Goal: Information Seeking & Learning: Learn about a topic

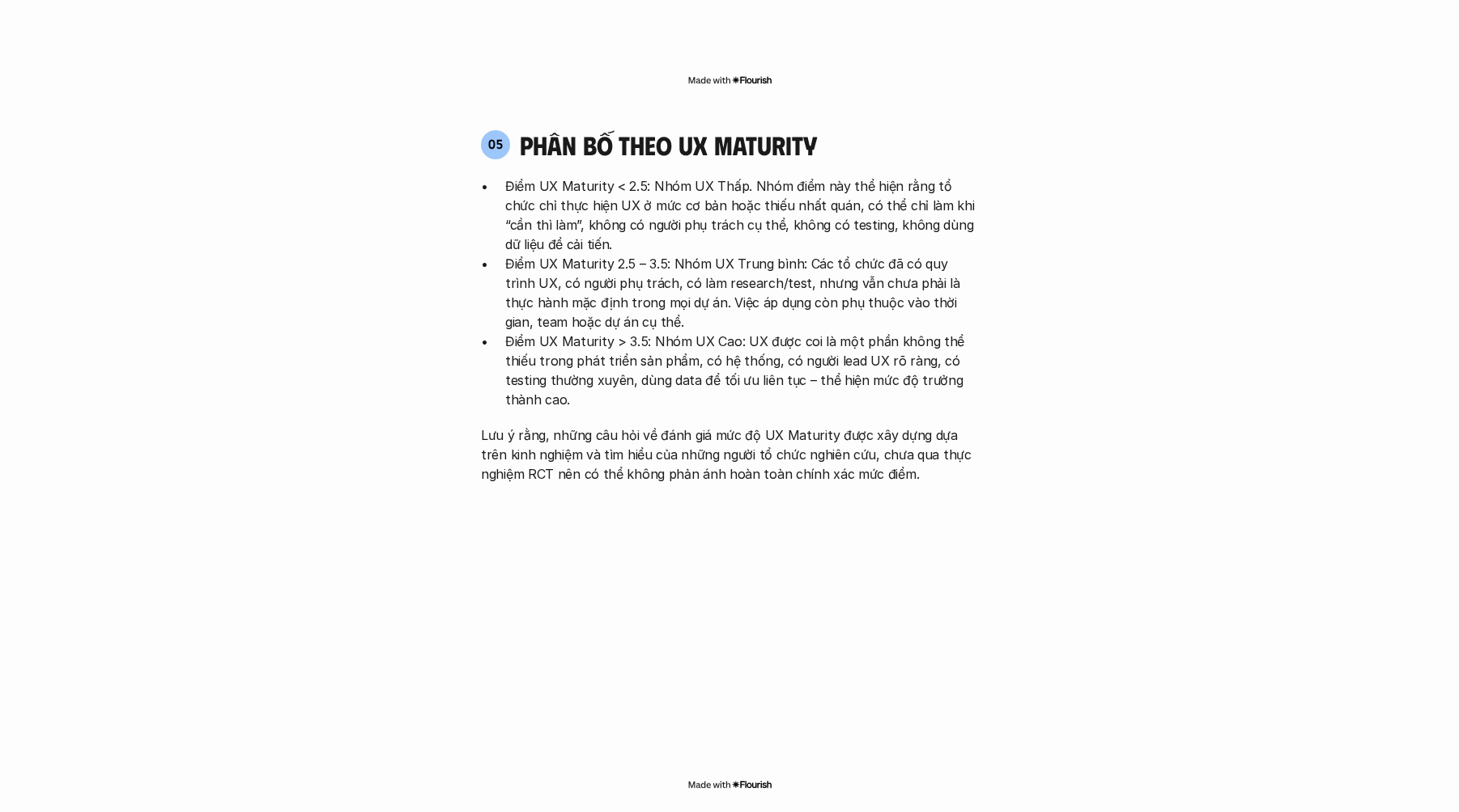
scroll to position [3375, 0]
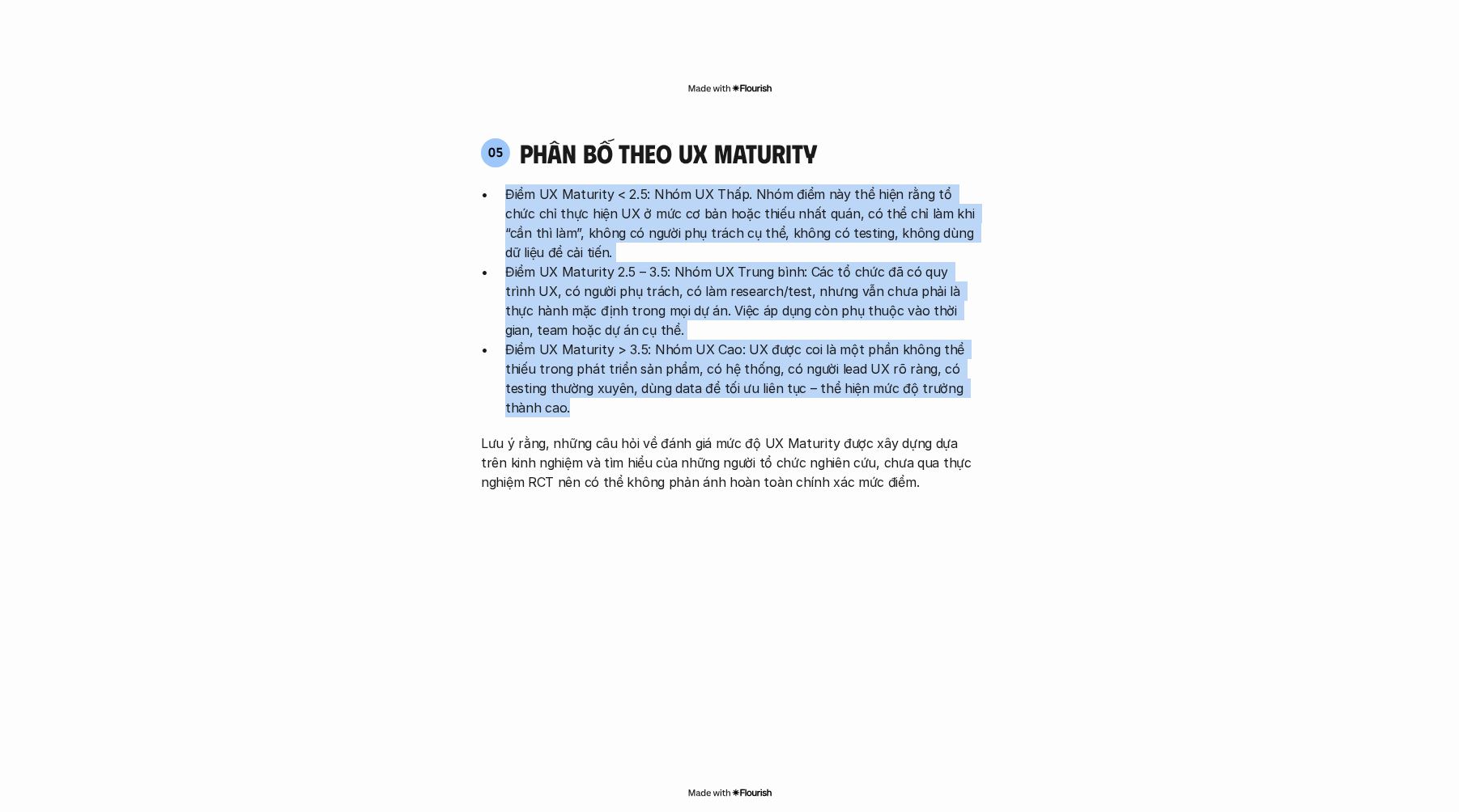
drag, startPoint x: 507, startPoint y: 94, endPoint x: 854, endPoint y: 322, distance: 415.2
click at [854, 322] on div "Điểm UX Maturity < 2.5: Nhóm UX Thấp. Nhóm điểm này thể hiện rằng tổ chức chỉ t…" at bounding box center [729, 338] width 497 height 307
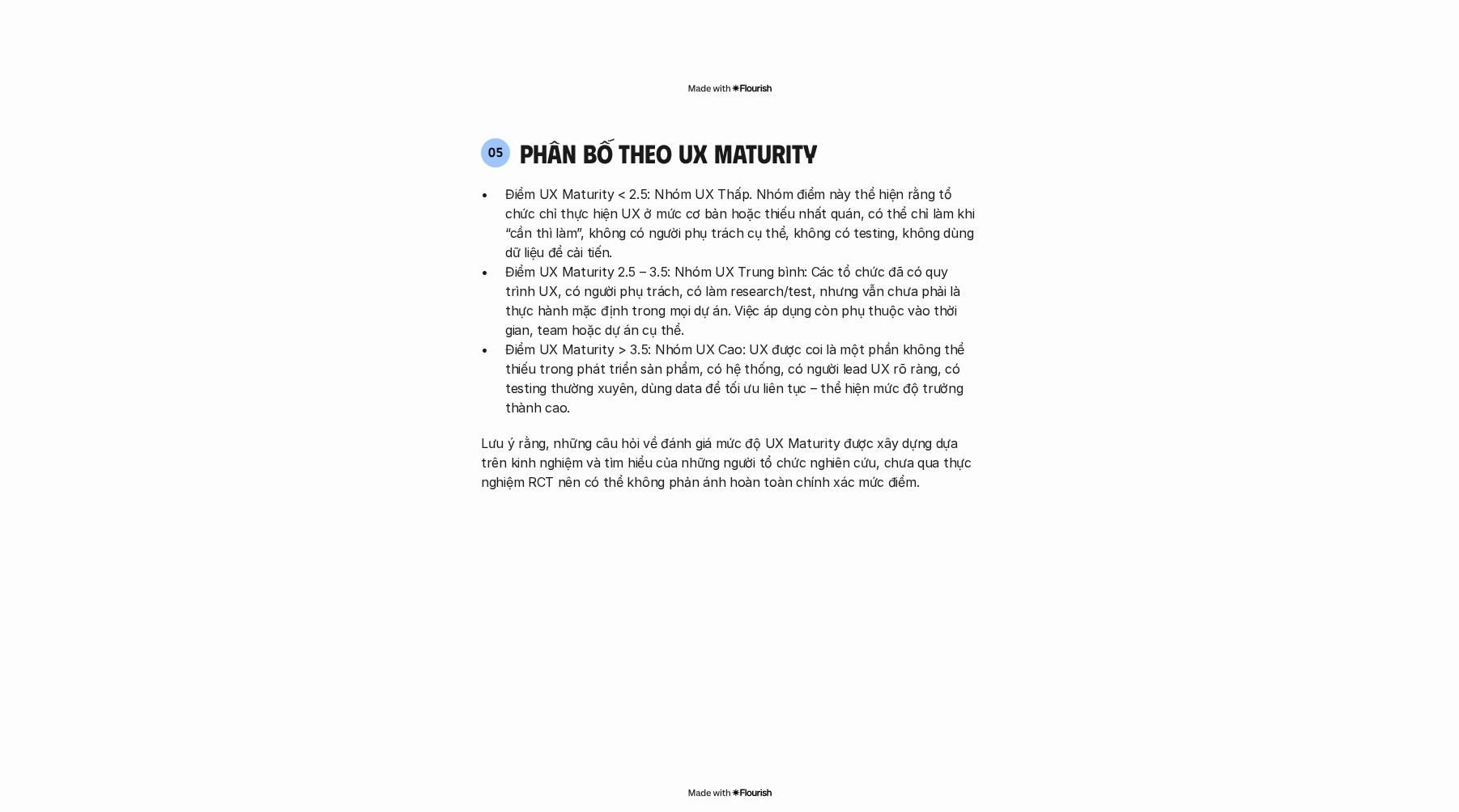
click at [755, 332] on div "Điểm UX Maturity < 2.5: Nhóm UX Thấp. Nhóm điểm này thể hiện rằng tổ chức chỉ t…" at bounding box center [729, 338] width 497 height 307
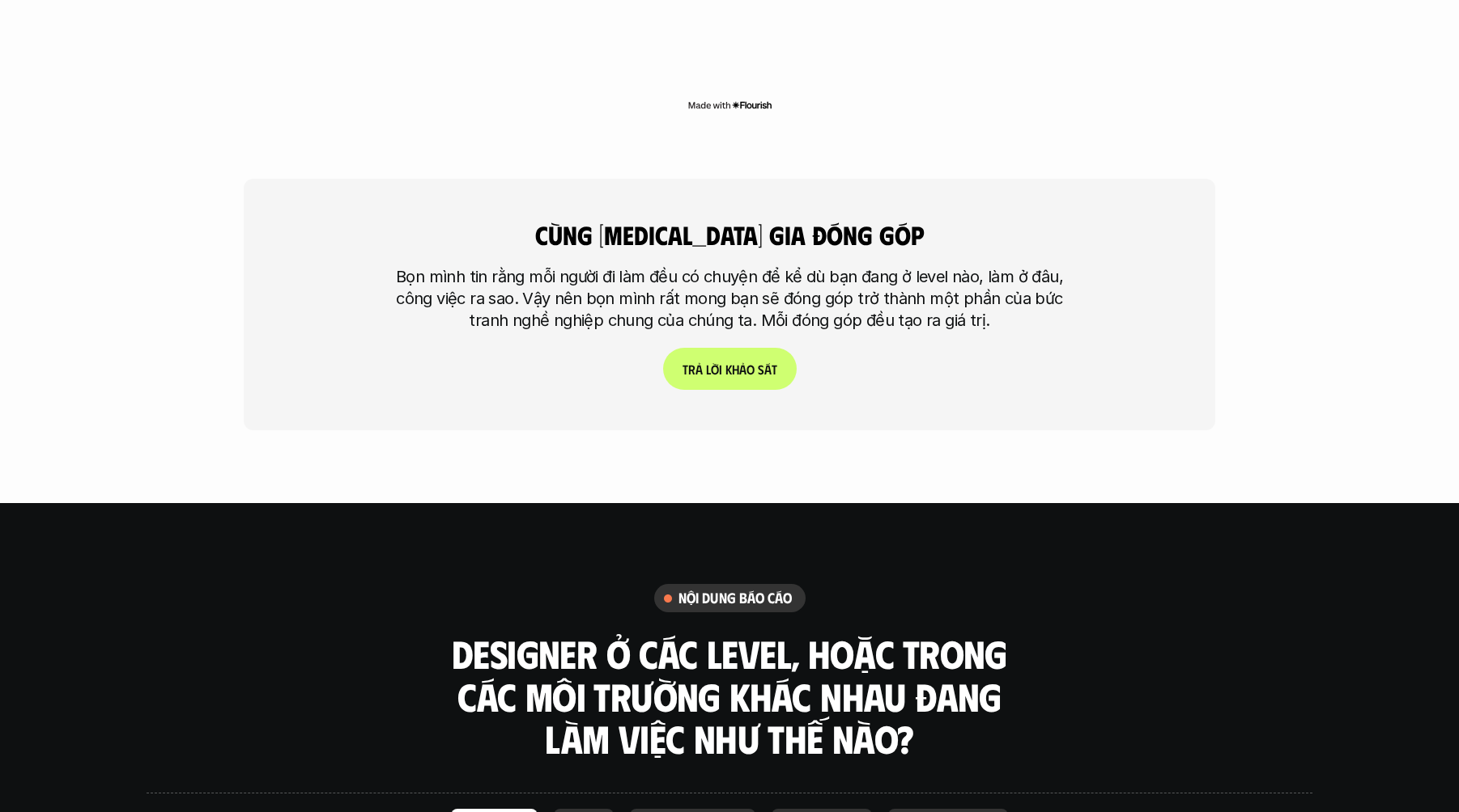
scroll to position [4414, 0]
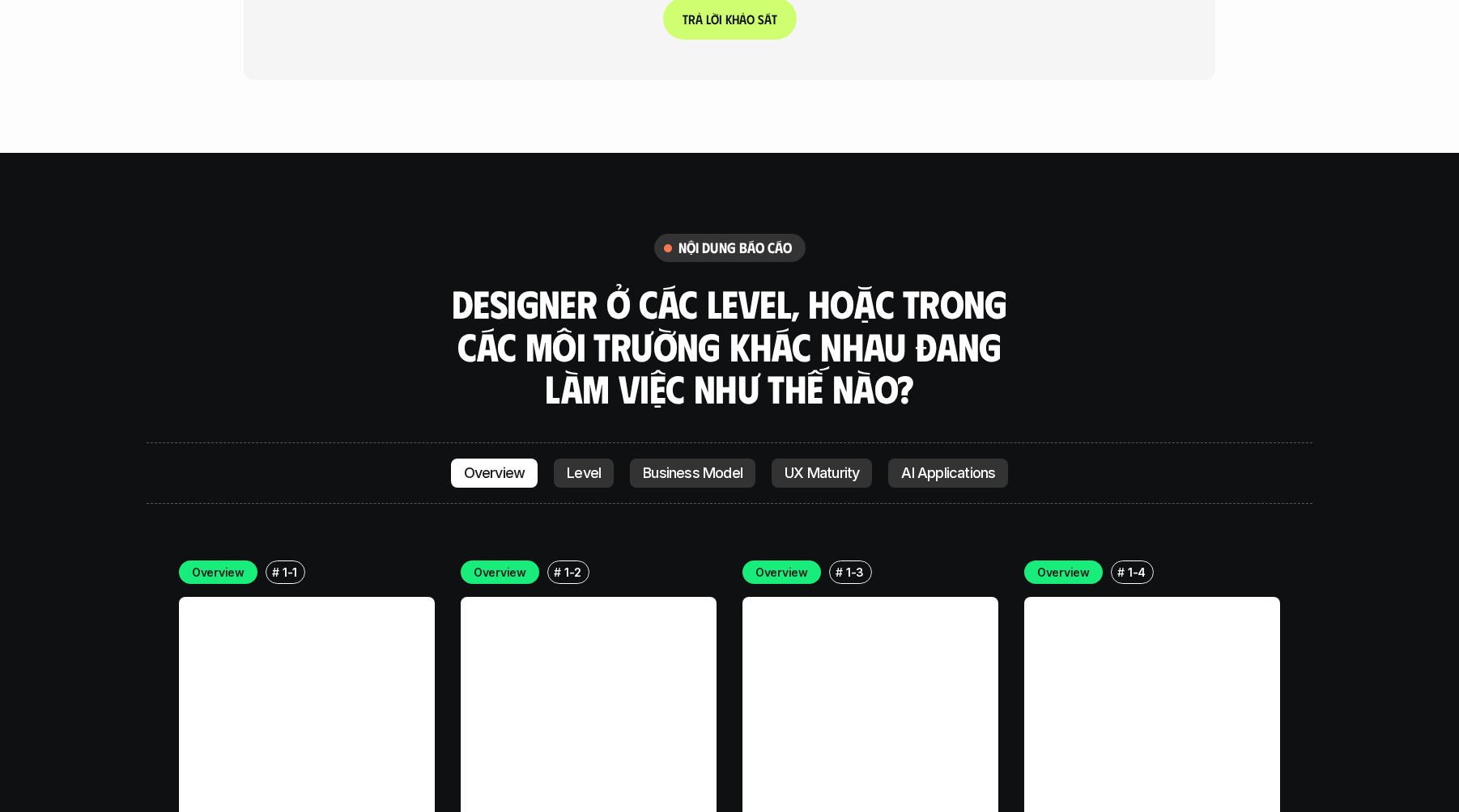
click at [585, 465] on p "Level" at bounding box center [584, 473] width 34 height 17
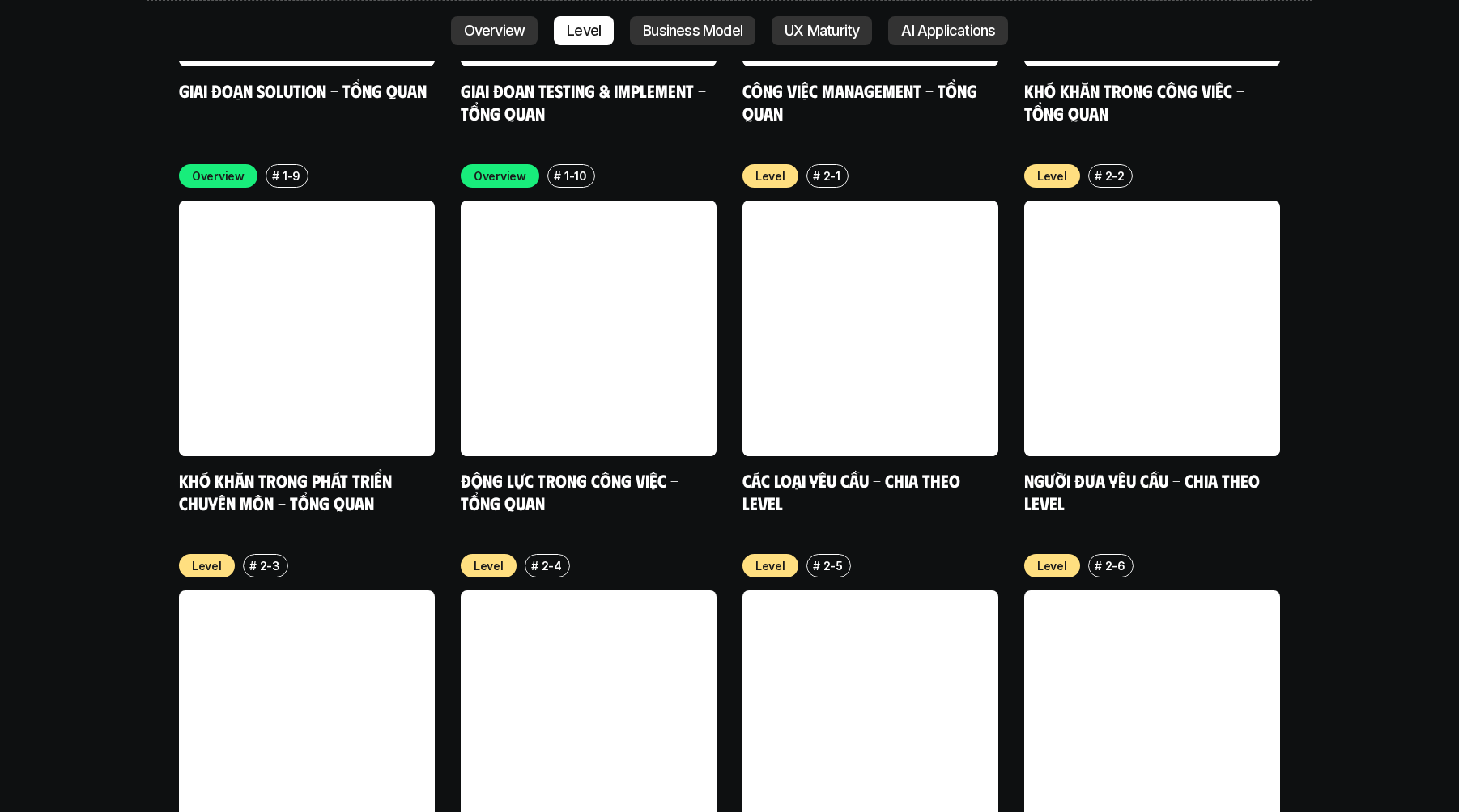
scroll to position [5495, 0]
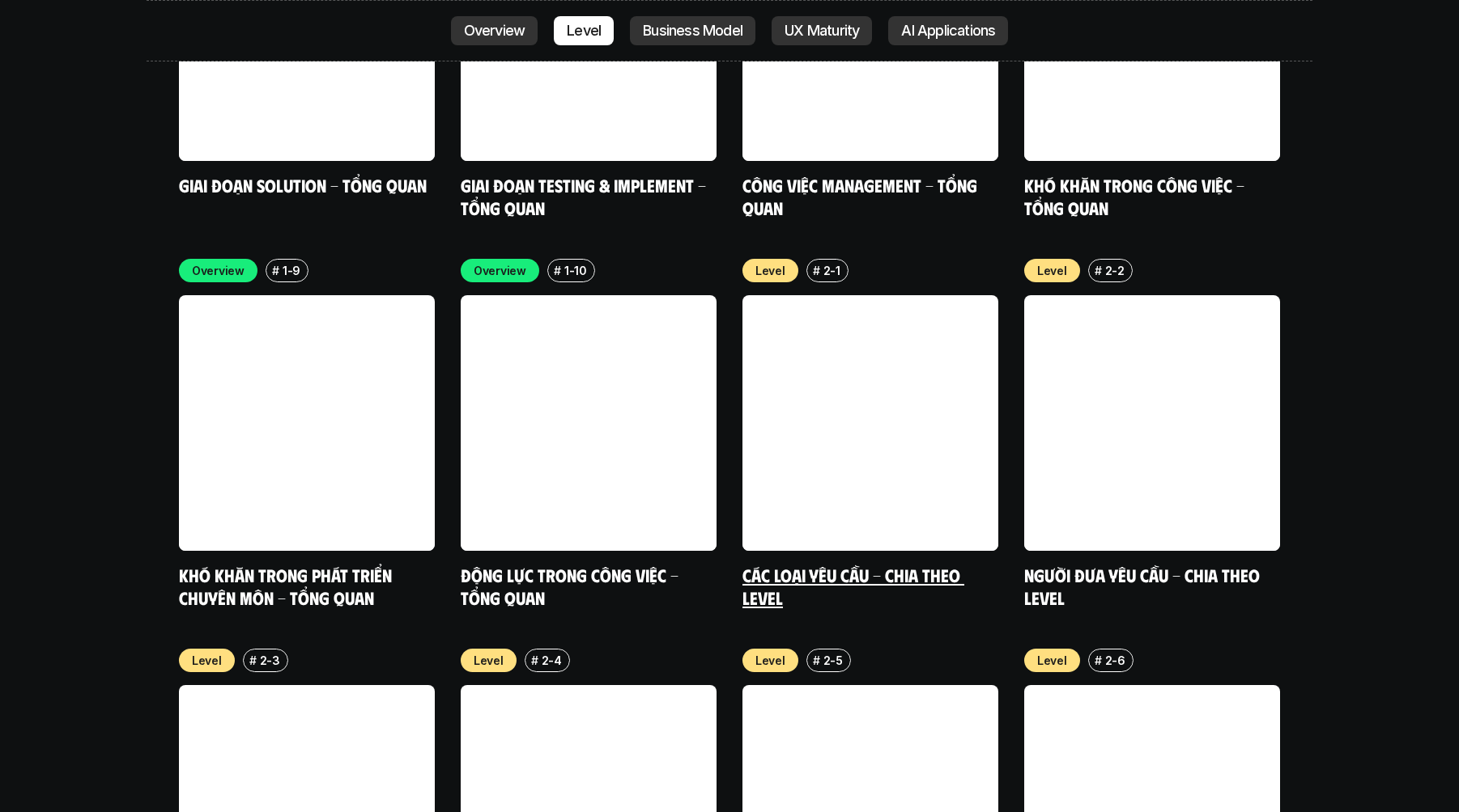
click at [793, 564] on link "Các loại yêu cầu - Chia theo level" at bounding box center [854, 586] width 222 height 45
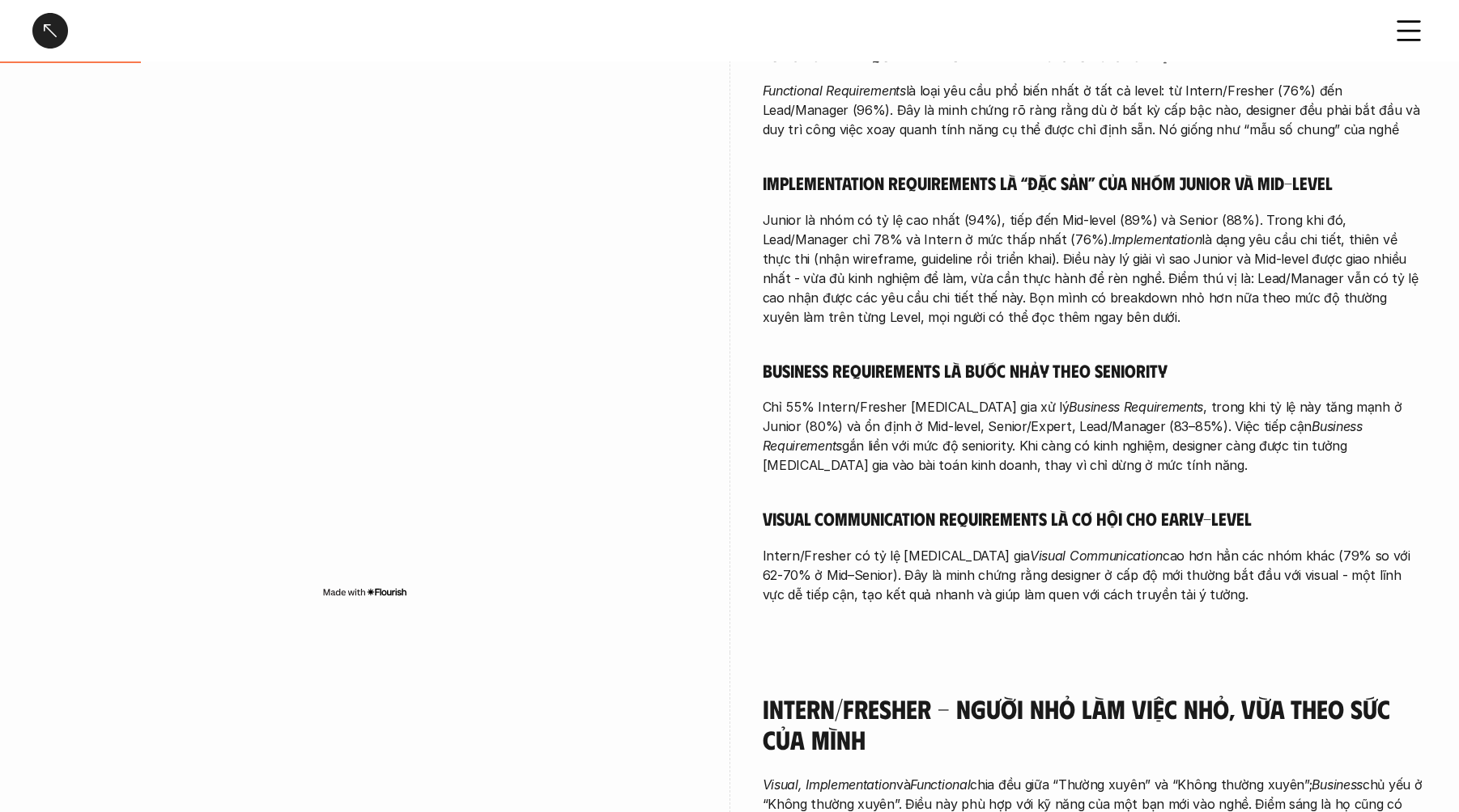
scroll to position [523, 0]
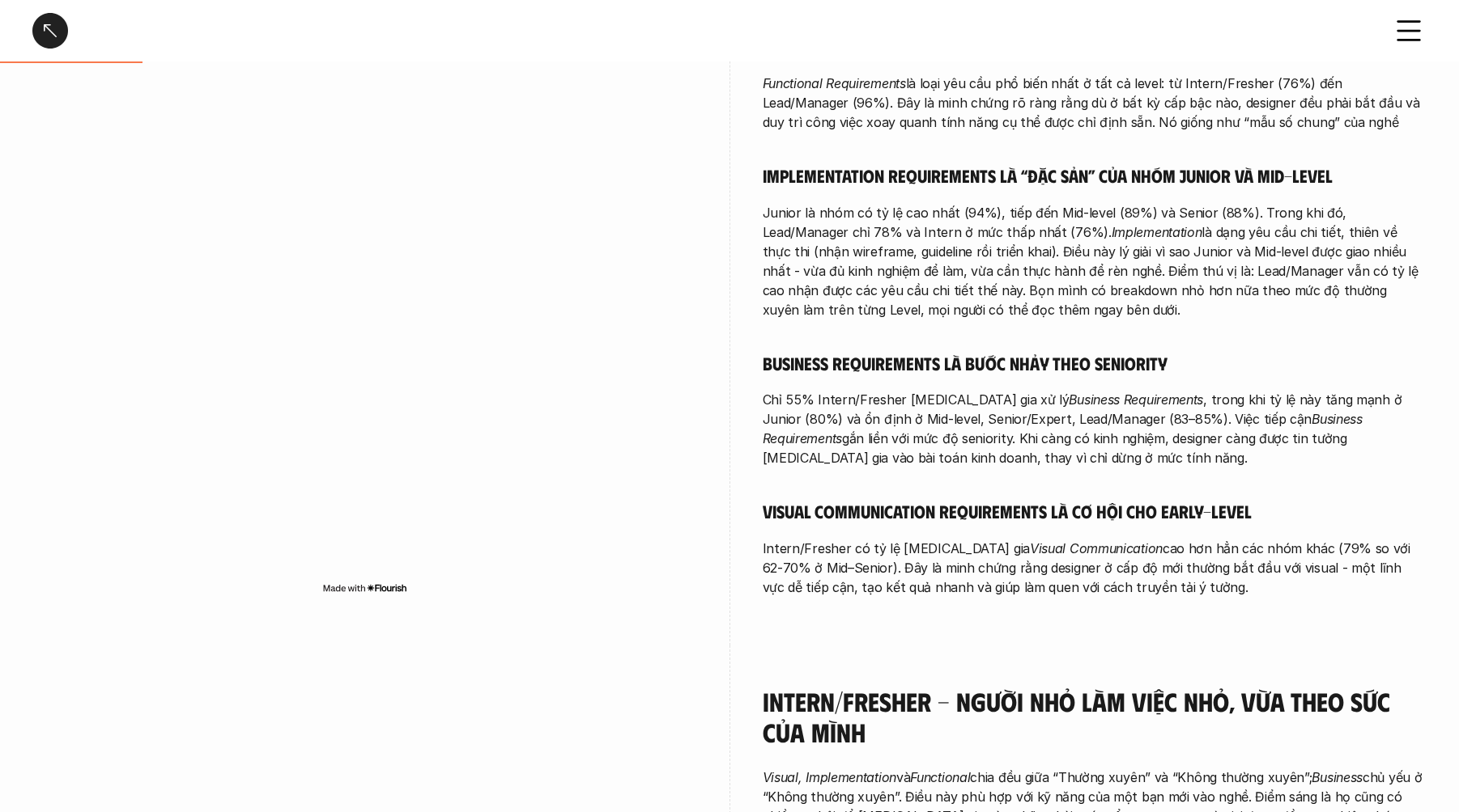
drag, startPoint x: 1112, startPoint y: 595, endPoint x: 1205, endPoint y: 347, distance: 264.9
click at [1205, 347] on div "Bạn hãy đọc về Loại yêu cầu - Tổng quan (1-1) để có hình dung chung trước khi đ…" at bounding box center [1095, 280] width 665 height 633
click at [1185, 353] on h5 "Business Requirements là bước nhảy theo seniority" at bounding box center [1095, 363] width 665 height 23
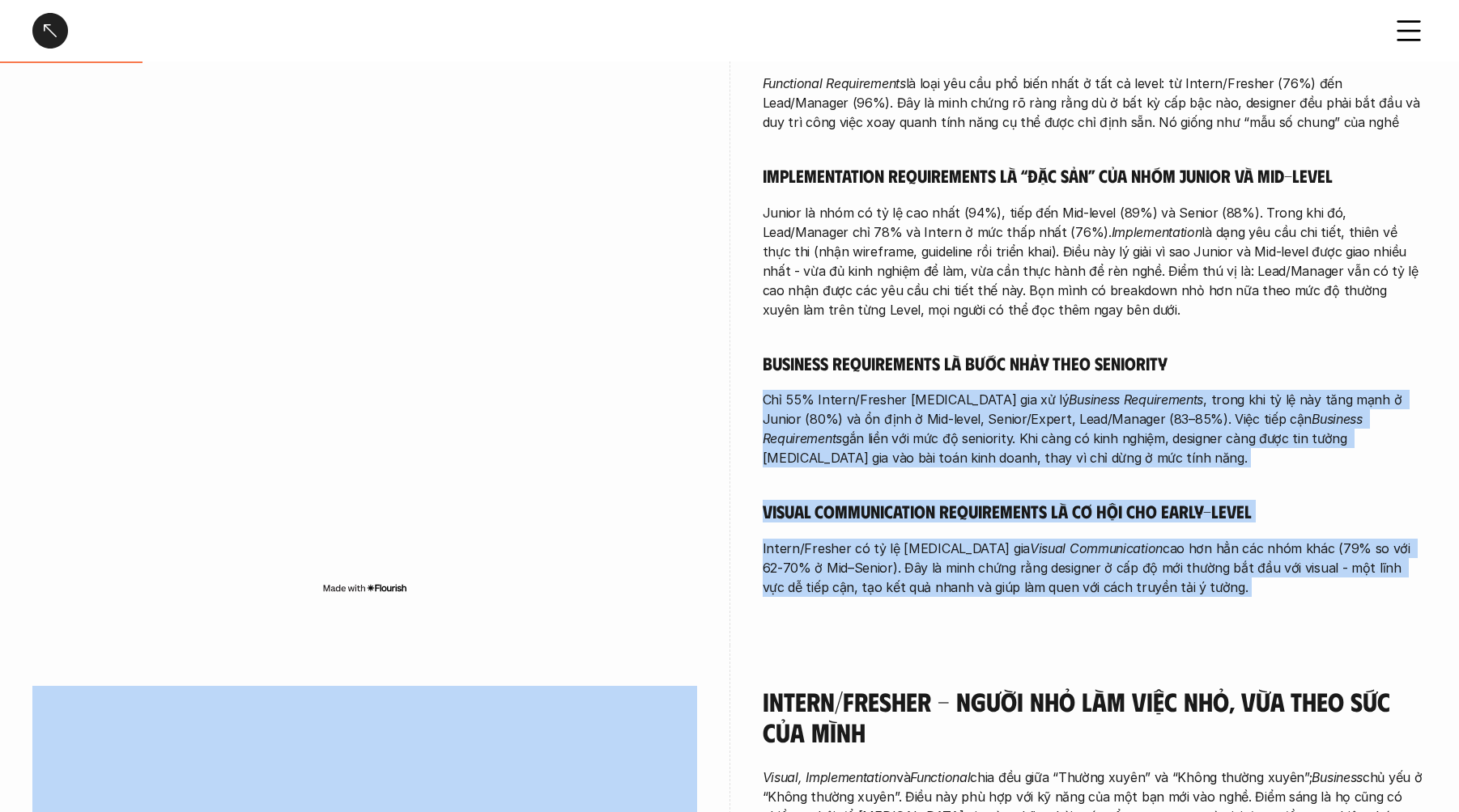
drag, startPoint x: 1185, startPoint y: 353, endPoint x: 1160, endPoint y: 583, distance: 231.4
click at [1160, 583] on div "Bạn hãy đọc về Loại yêu cầu - Tổng quan (1-1) để có hình dung chung trước khi đ…" at bounding box center [1095, 280] width 665 height 633
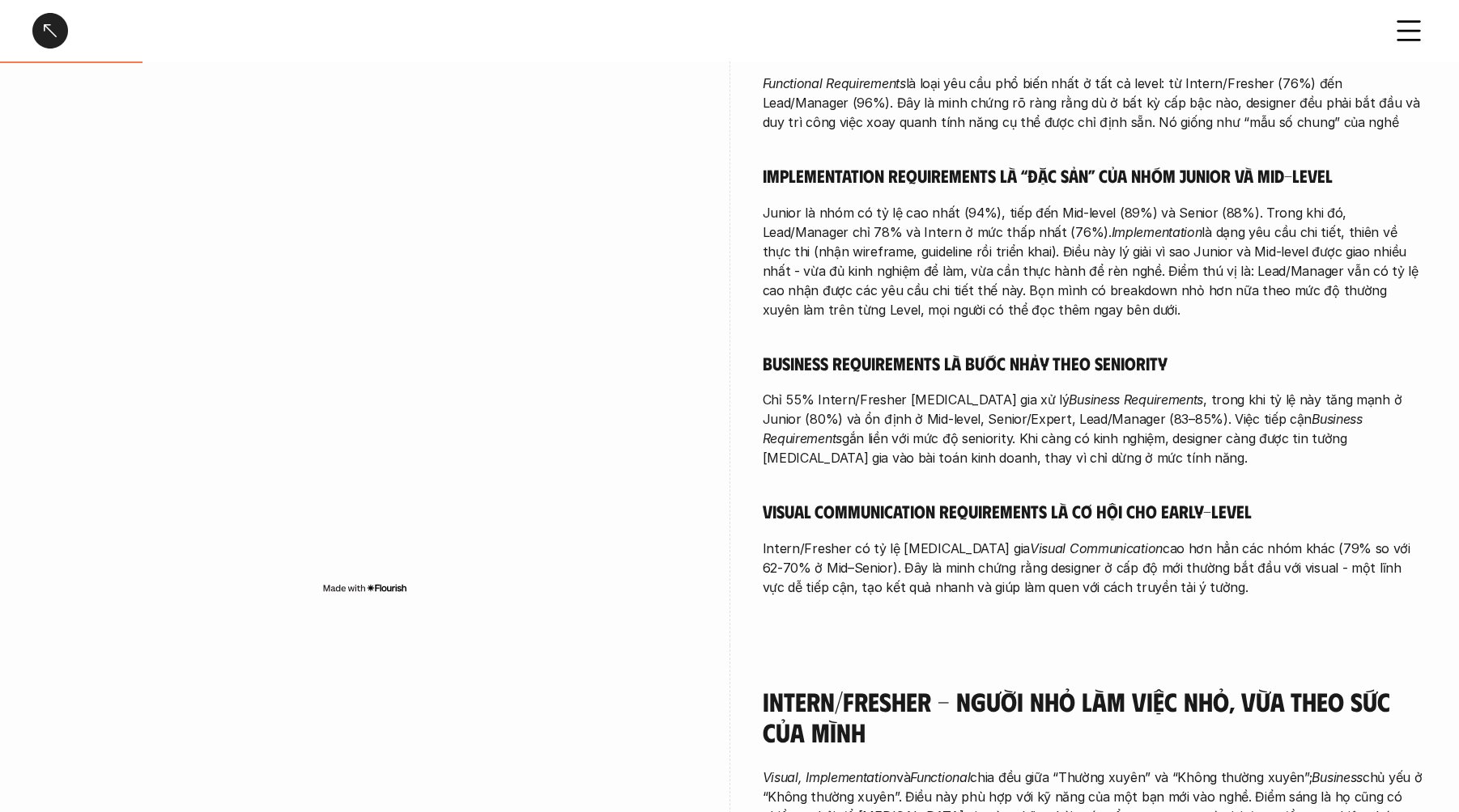
click at [1142, 584] on p "Intern/Fresher có tỷ lệ [MEDICAL_DATA] gia Visual Communication cao hơn hẳn các…" at bounding box center [1095, 568] width 665 height 58
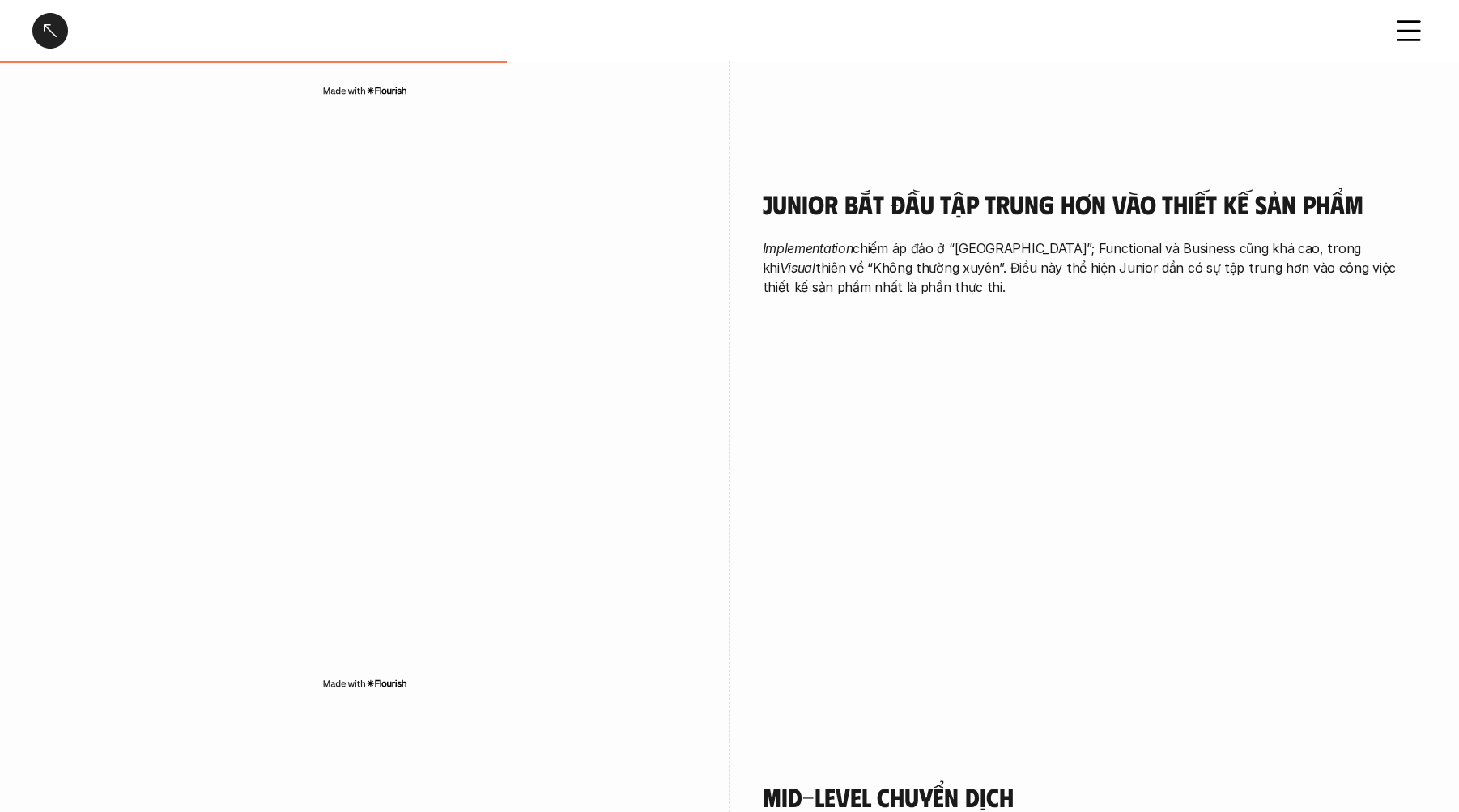
scroll to position [1616, 0]
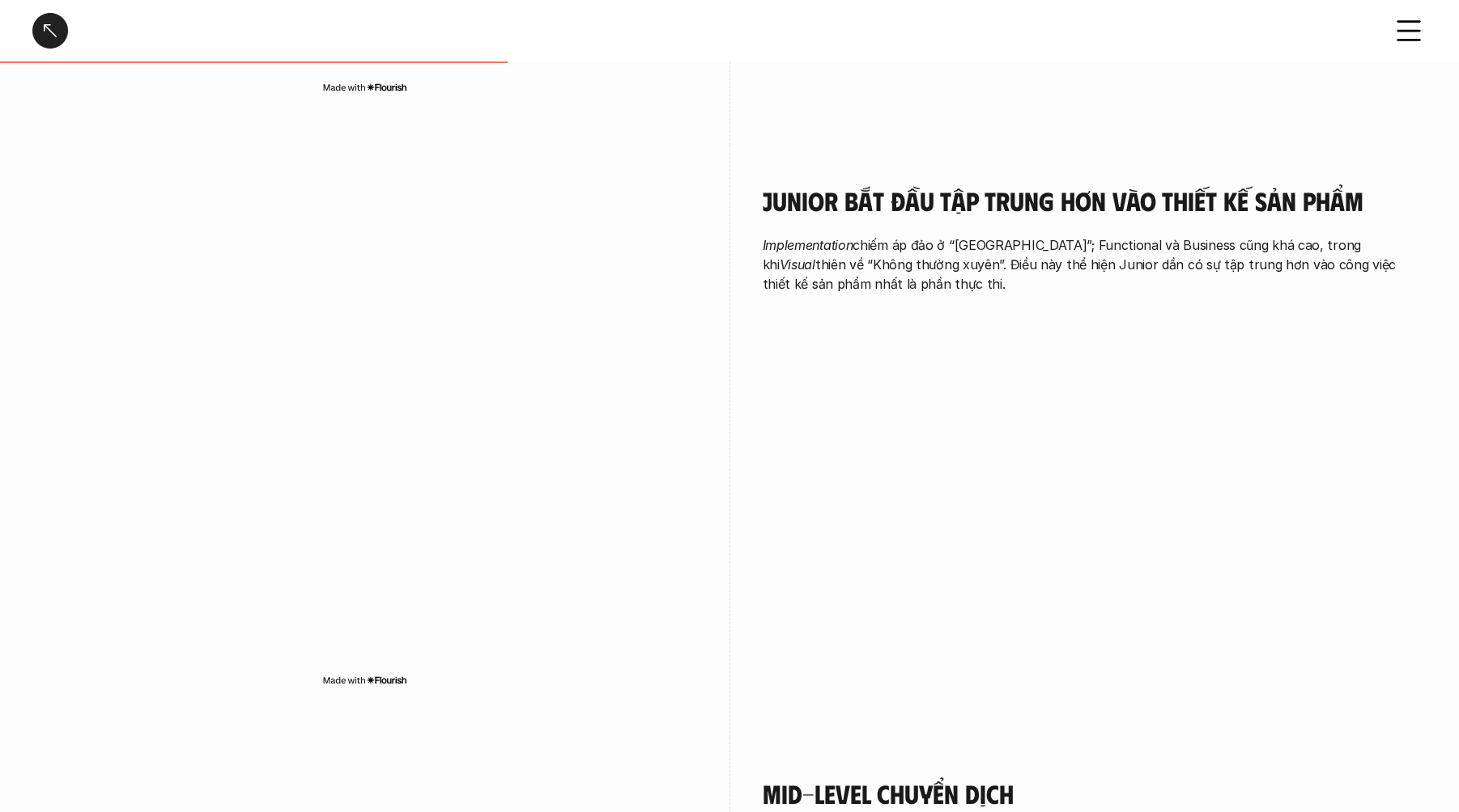
drag, startPoint x: 1067, startPoint y: 320, endPoint x: 1173, endPoint y: 162, distance: 190.3
click at [1173, 162] on div "Junior bắt đầu tập trung hơn vào thiết kế sản phẩm Implementation chiếm áp đảo …" at bounding box center [1095, 244] width 665 height 197
click at [1080, 229] on div "Junior bắt đầu tập trung hơn vào thiết kế sản phẩm Implementation chiếm áp đảo …" at bounding box center [1095, 239] width 665 height 108
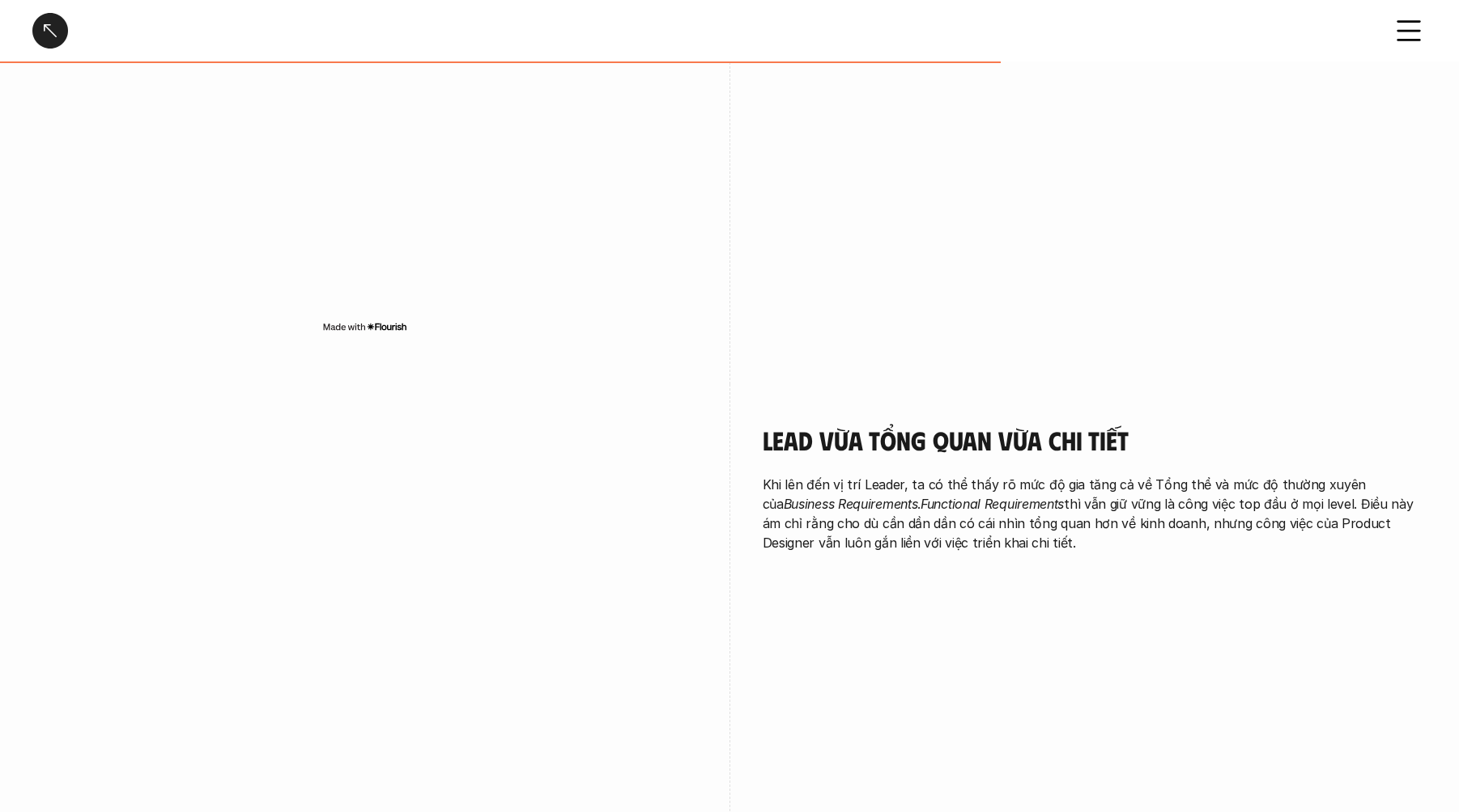
scroll to position [3230, 0]
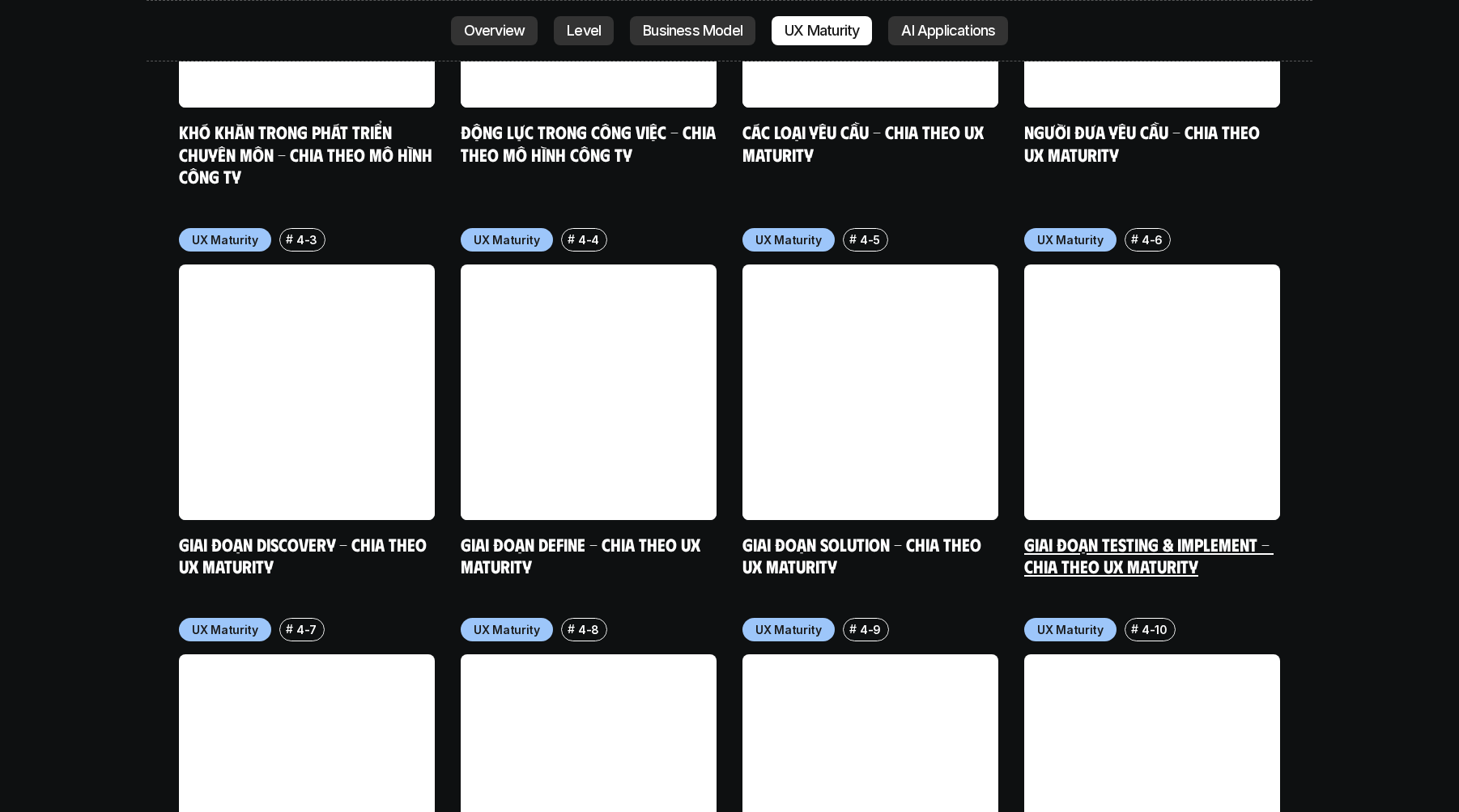
scroll to position [7968, 0]
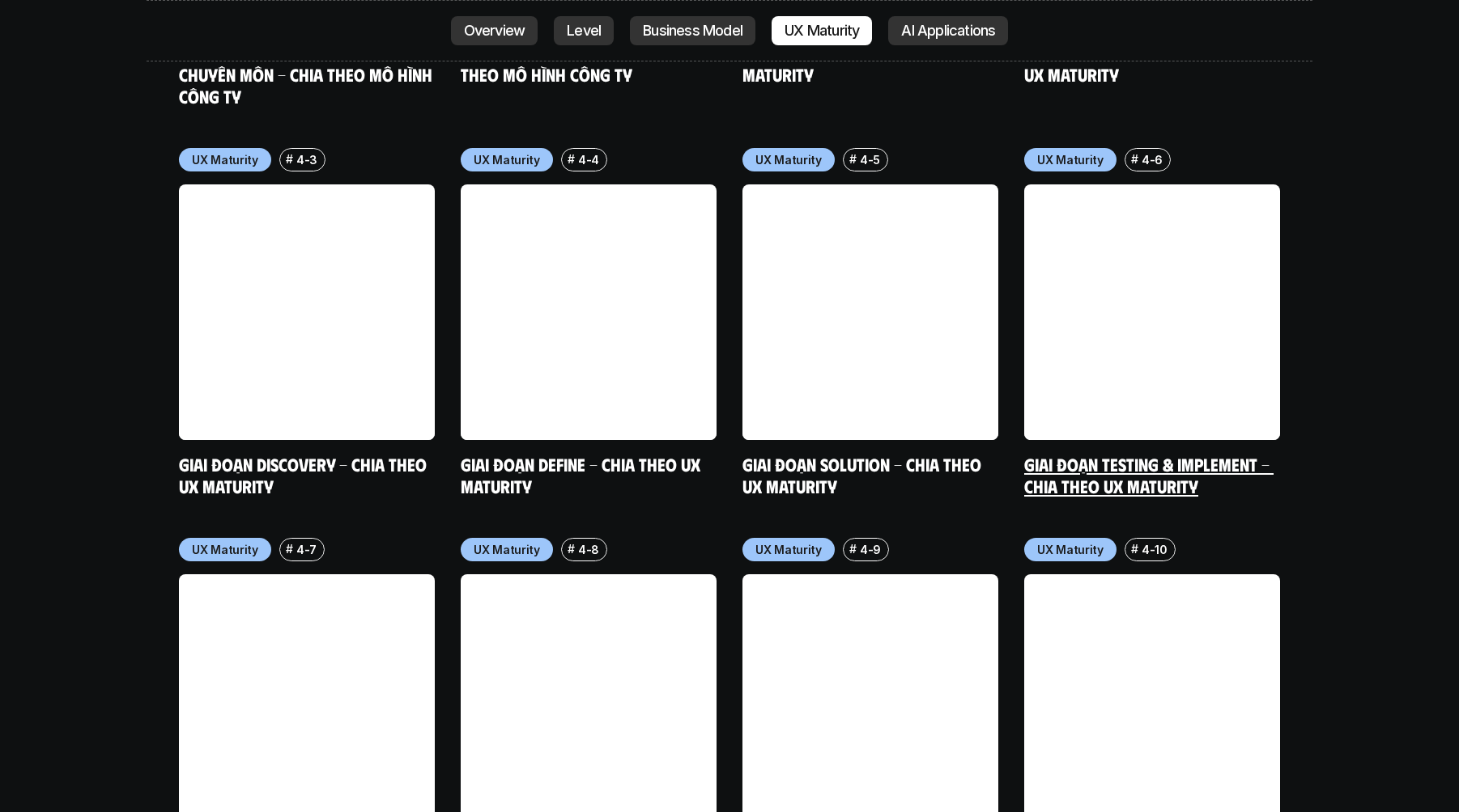
click at [1168, 453] on link "Giai đoạn Testing & Implement - Chia theo UX Maturity" at bounding box center [1148, 475] width 249 height 45
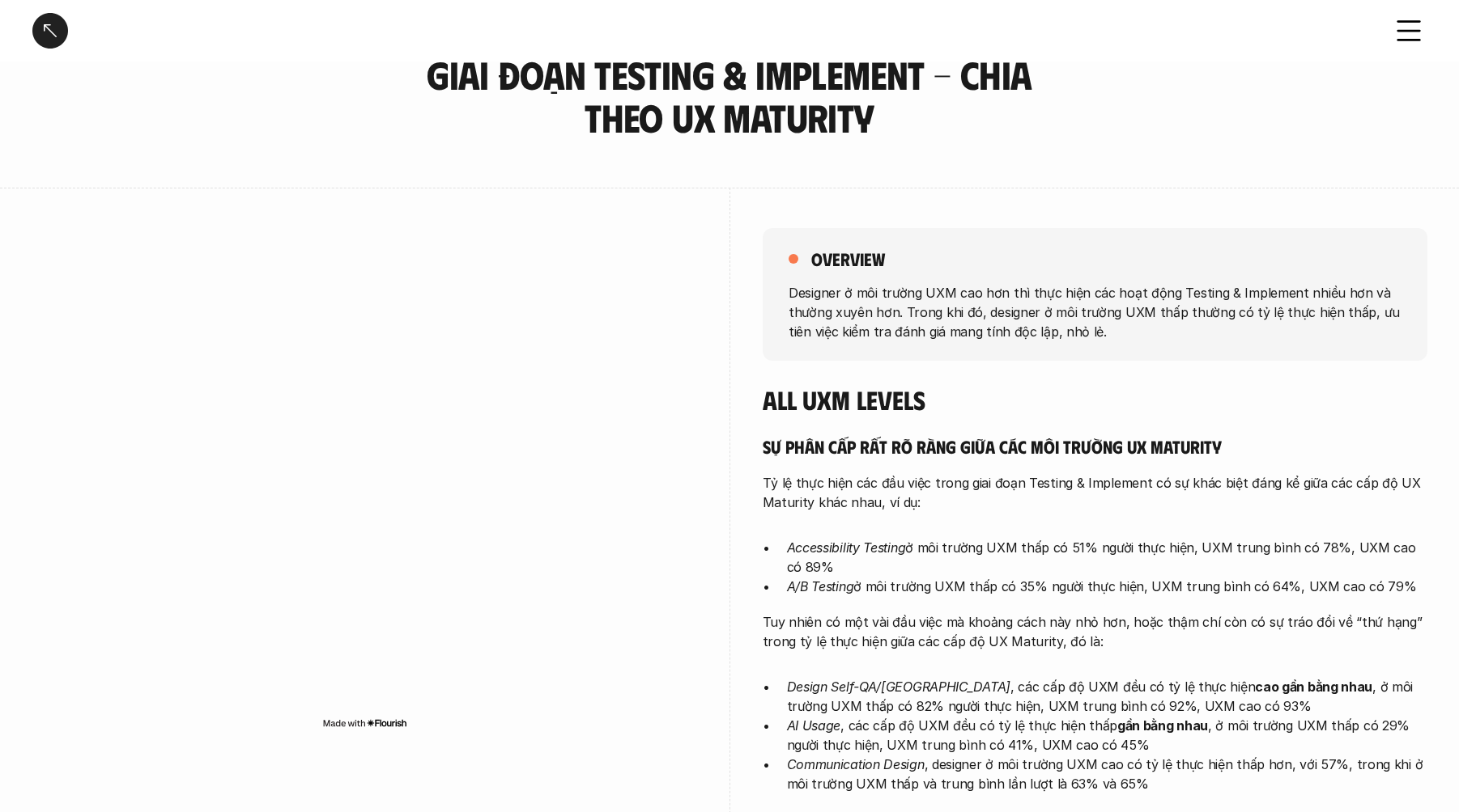
scroll to position [79, 0]
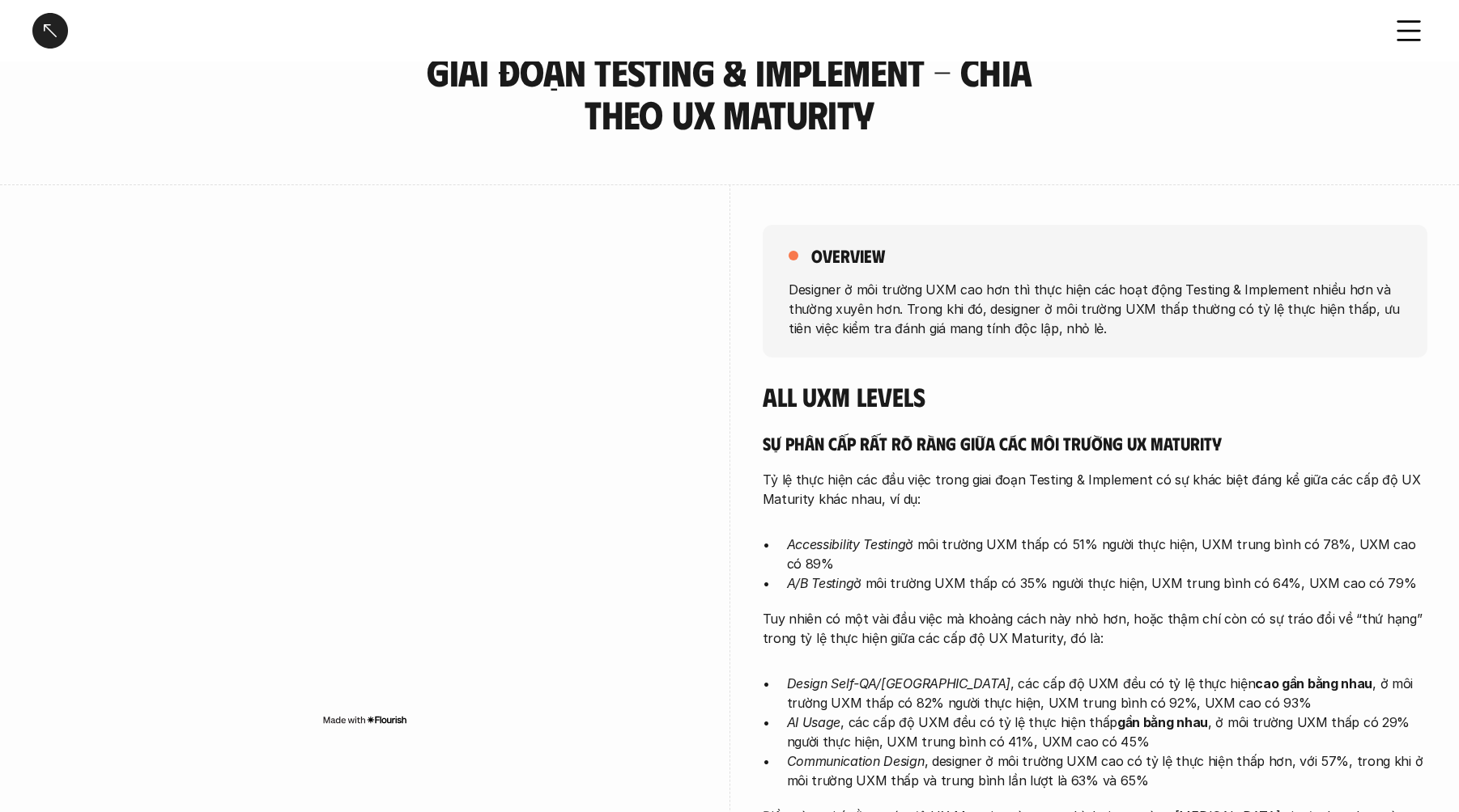
click at [997, 295] on p "Designer ở môi trường UXM cao hơn thì thực hiện các hoạt động Testing & Impleme…" at bounding box center [1094, 308] width 612 height 58
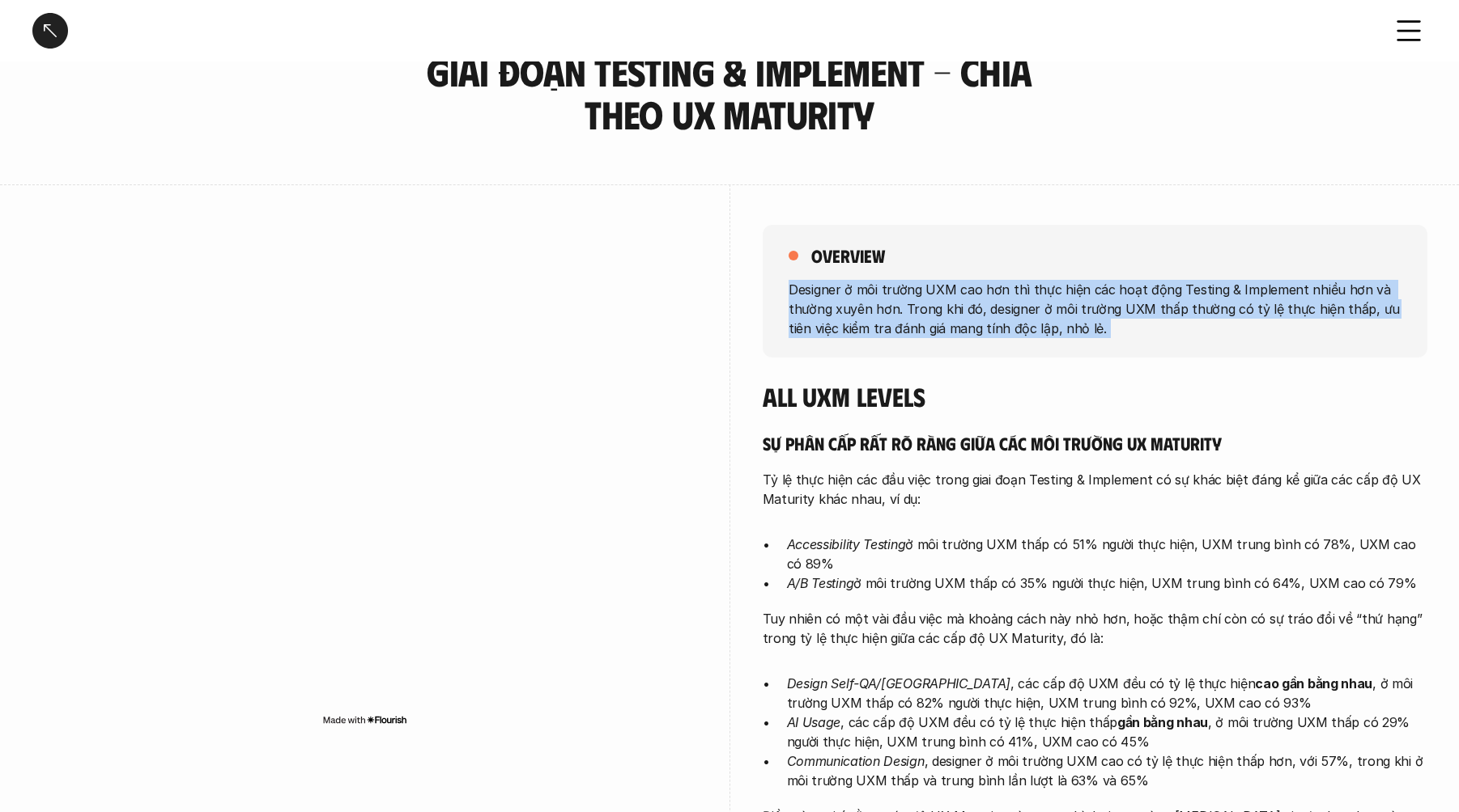
click at [997, 295] on p "Designer ở môi trường UXM cao hơn thì thực hiện các hoạt động Testing & Impleme…" at bounding box center [1094, 308] width 612 height 58
click at [972, 289] on p "Designer ở môi trường UXM cao hơn thì thực hiện các hoạt động Testing & Impleme…" at bounding box center [1094, 308] width 612 height 58
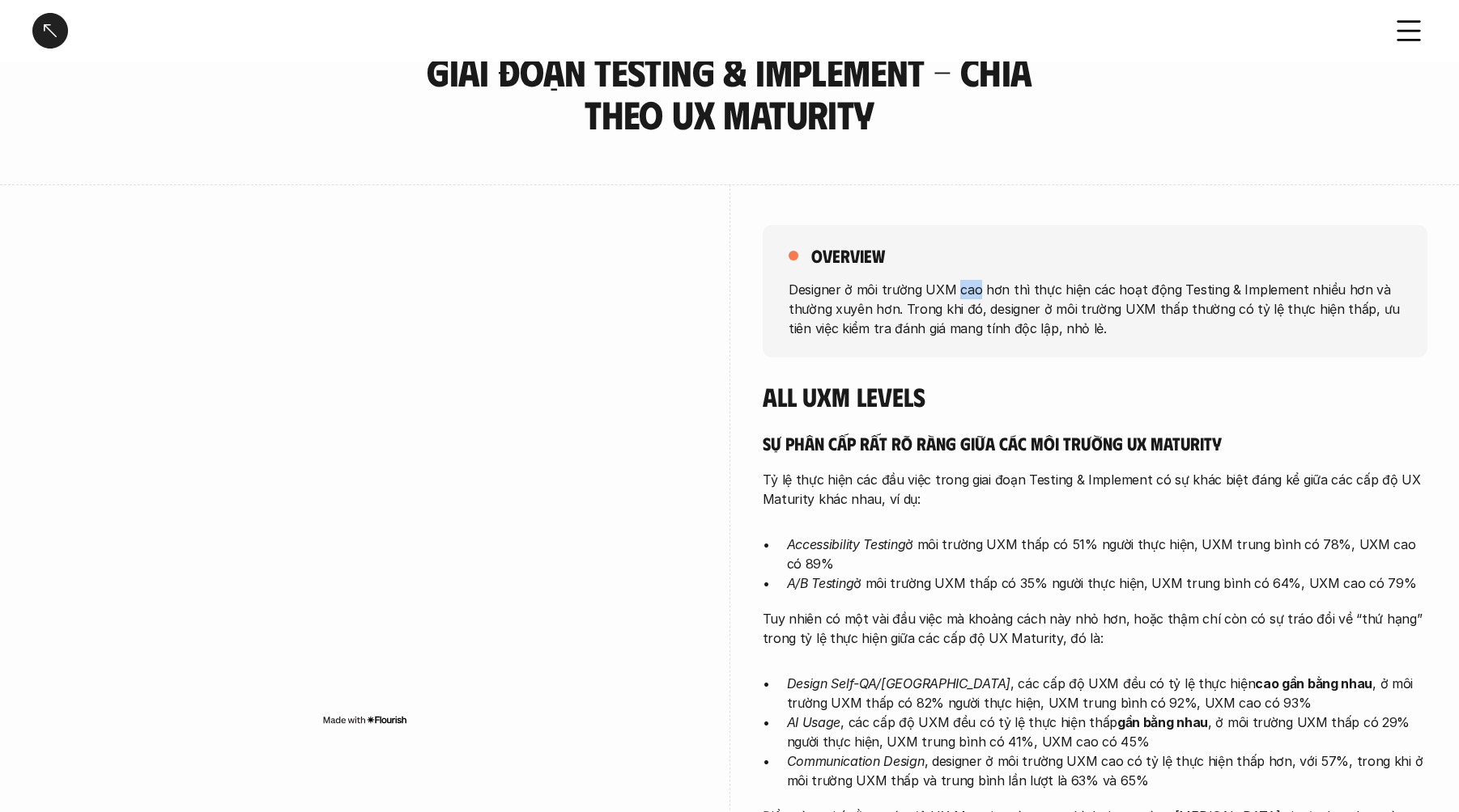
click at [972, 289] on p "Designer ở môi trường UXM cao hơn thì thực hiện các hoạt động Testing & Impleme…" at bounding box center [1094, 308] width 612 height 58
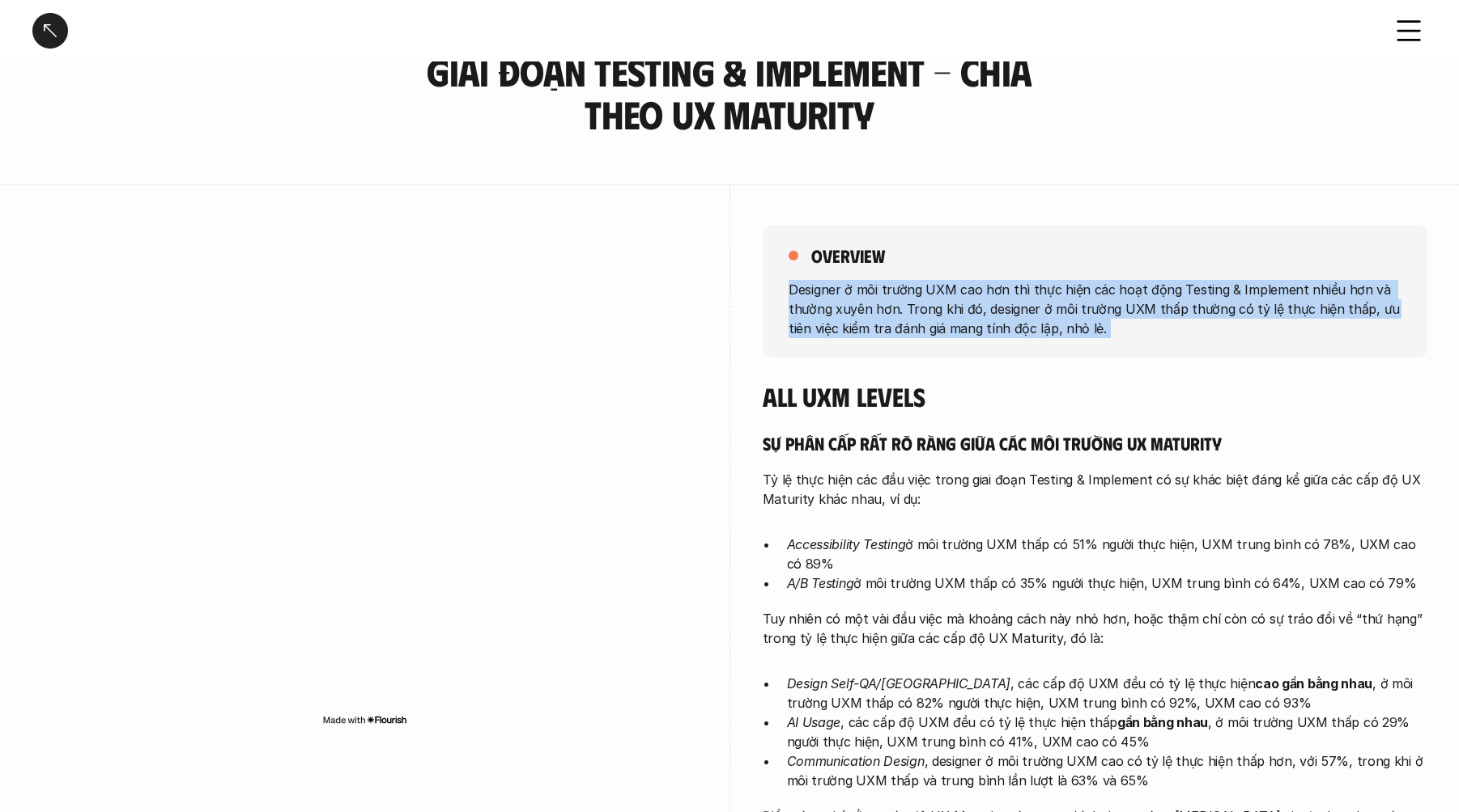
click at [972, 289] on p "Designer ở môi trường UXM cao hơn thì thực hiện các hoạt động Testing & Impleme…" at bounding box center [1094, 308] width 612 height 58
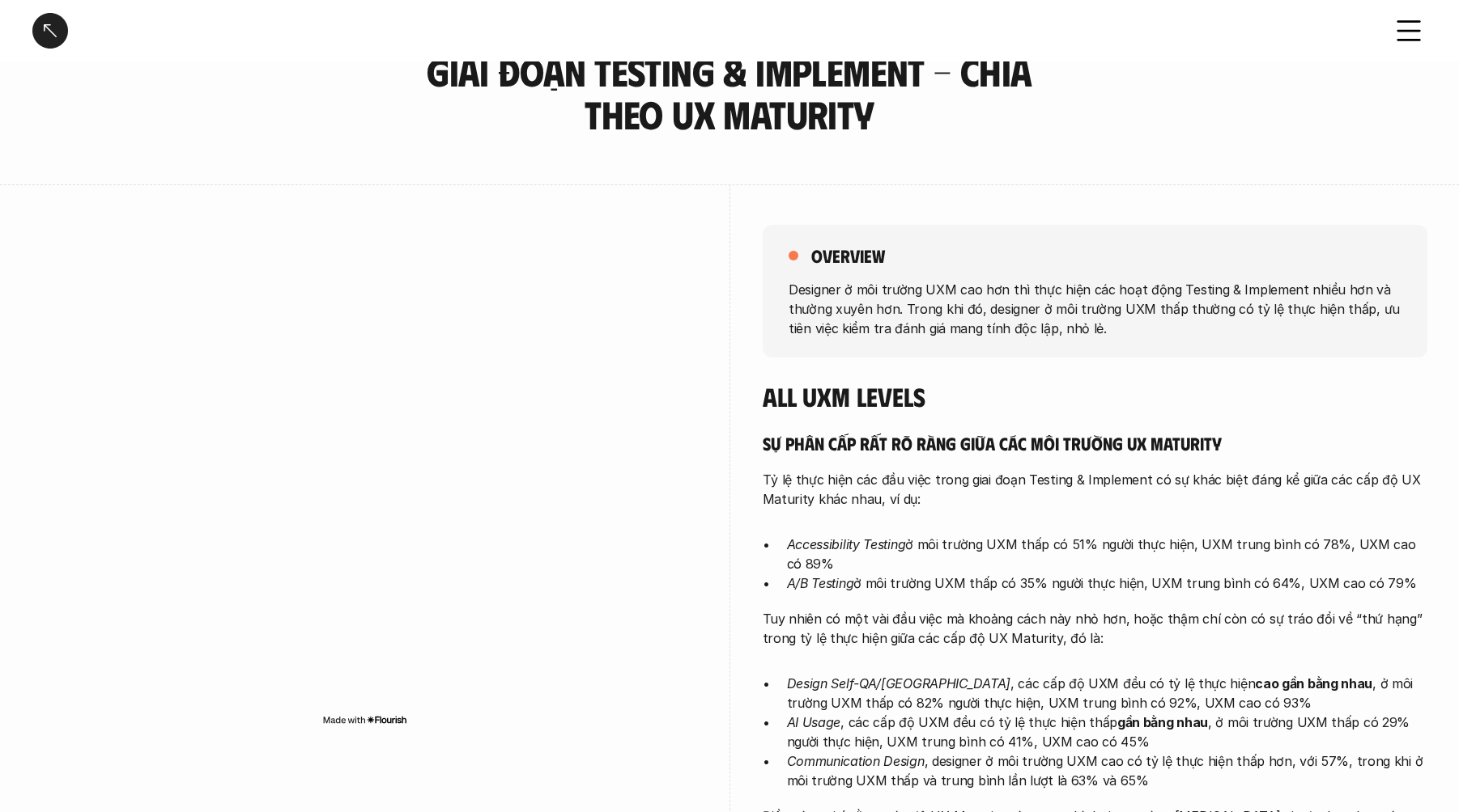
click at [965, 289] on p "Designer ở môi trường UXM cao hơn thì thực hiện các hoạt động Testing & Impleme…" at bounding box center [1094, 308] width 612 height 58
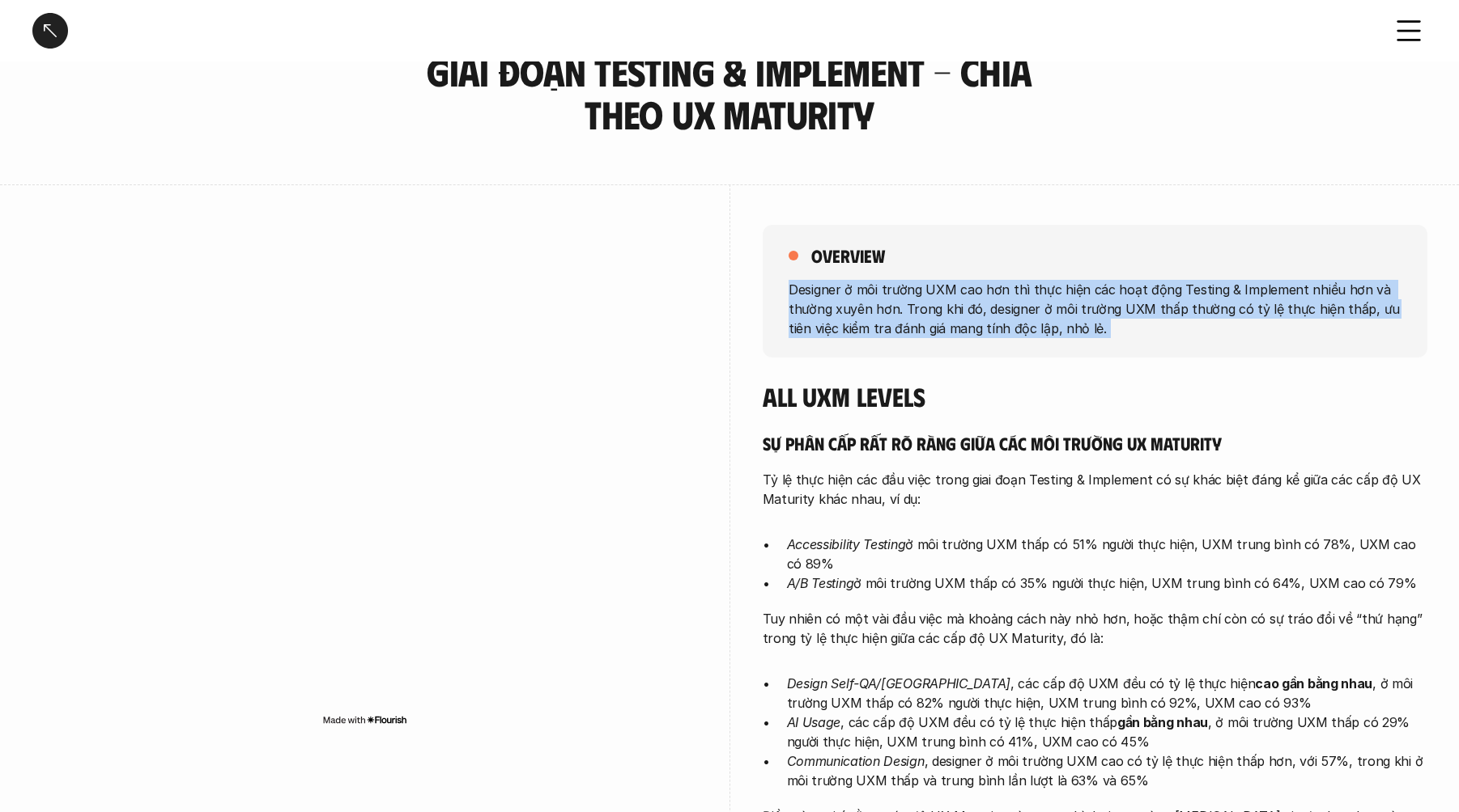
click at [965, 289] on p "Designer ở môi trường UXM cao hơn thì thực hiện các hoạt động Testing & Impleme…" at bounding box center [1094, 308] width 612 height 58
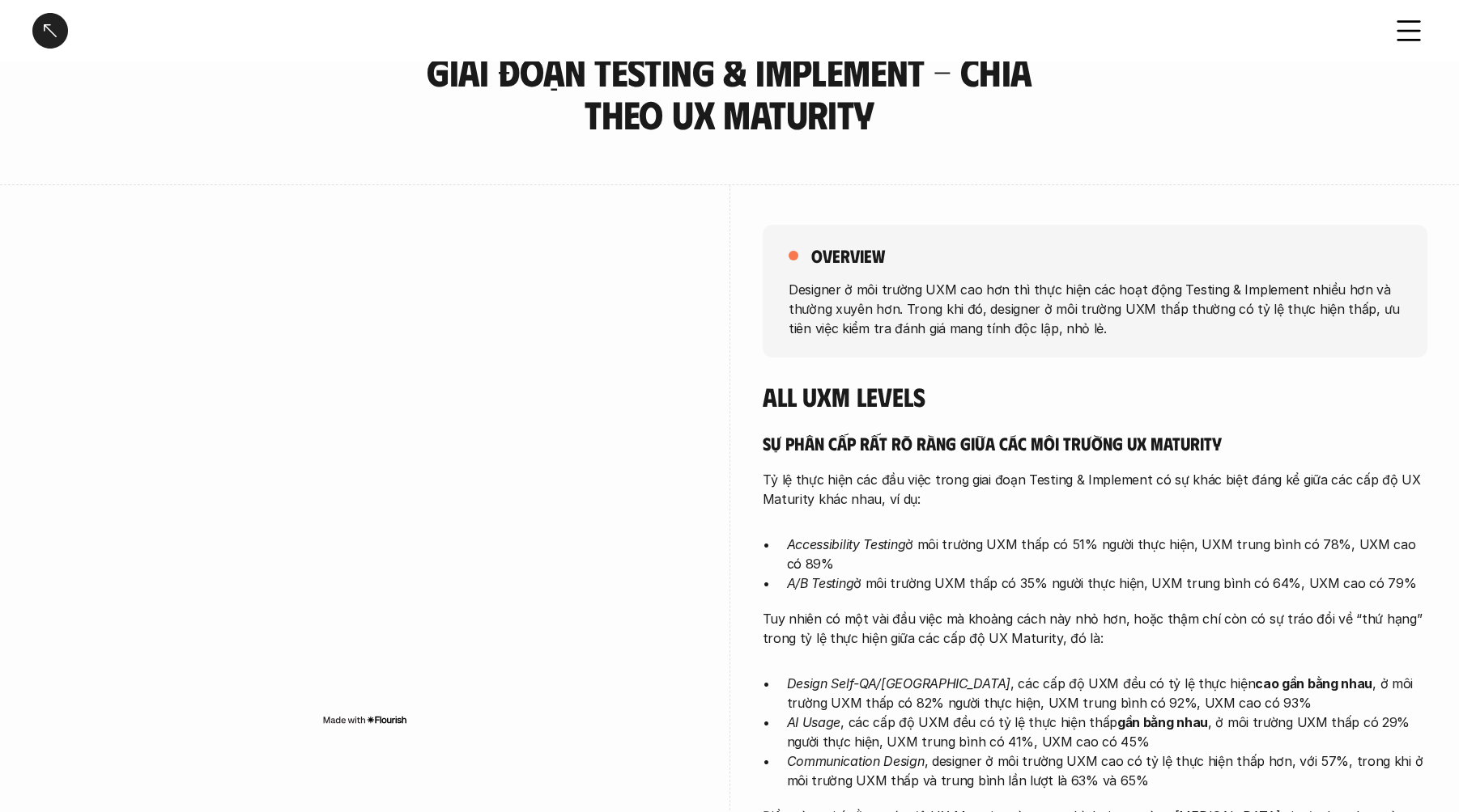
click at [958, 288] on p "Designer ở môi trường UXM cao hơn thì thực hiện các hoạt động Testing & Impleme…" at bounding box center [1094, 308] width 612 height 58
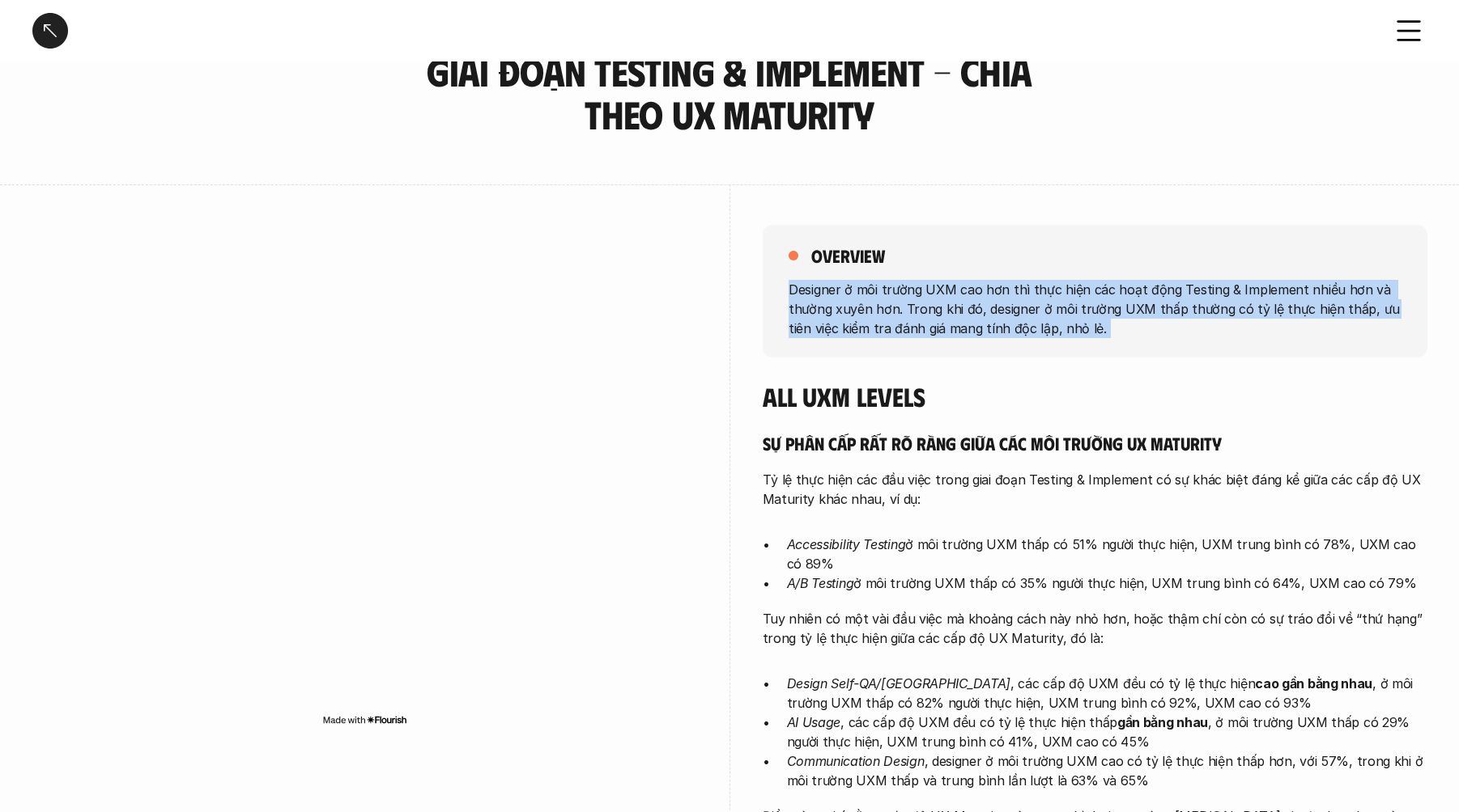
click at [958, 288] on p "Designer ở môi trường UXM cao hơn thì thực hiện các hoạt động Testing & Impleme…" at bounding box center [1094, 308] width 612 height 58
click at [955, 288] on p "Designer ở môi trường UXM cao hơn thì thực hiện các hoạt động Testing & Impleme…" at bounding box center [1094, 308] width 612 height 58
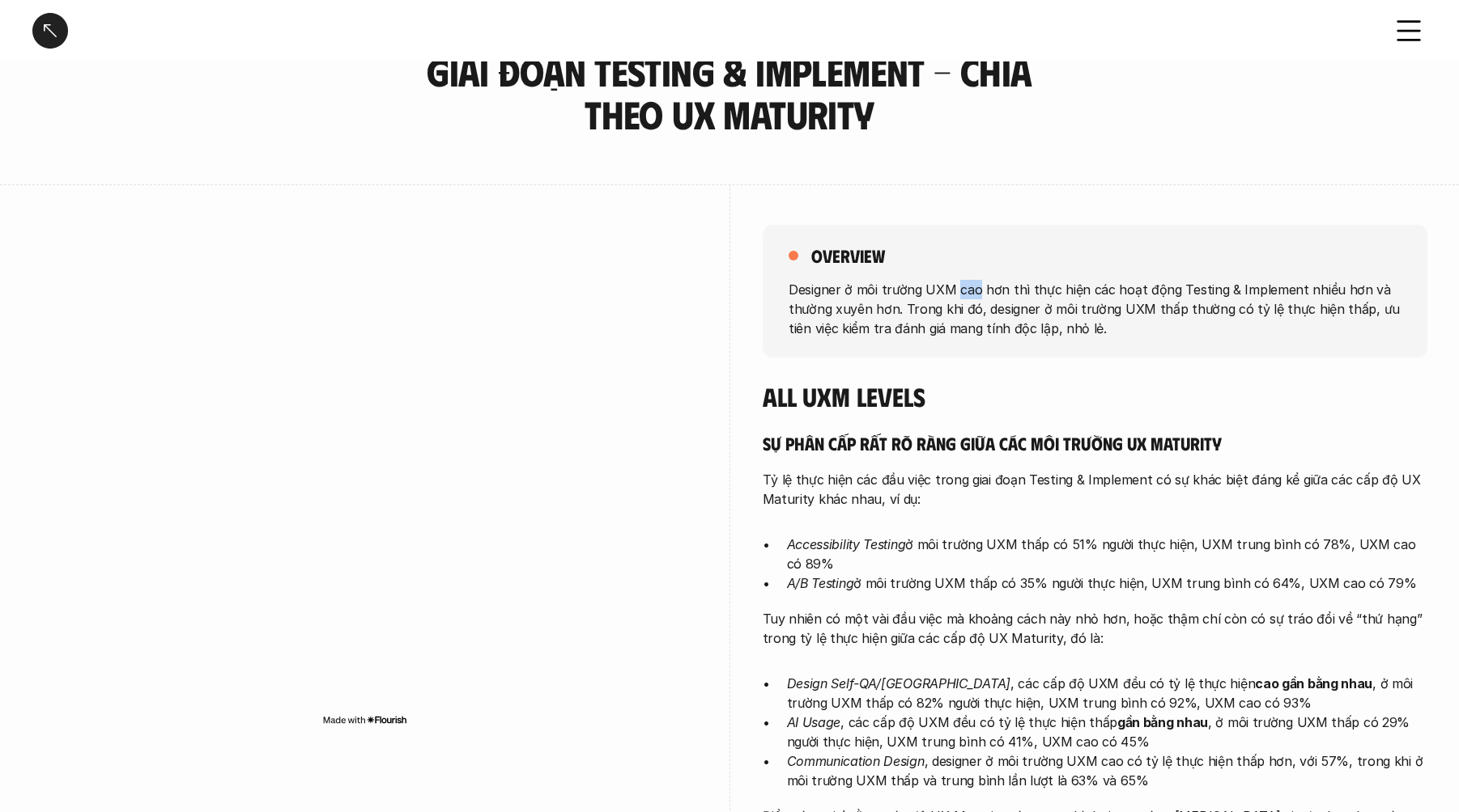
click at [955, 288] on p "Designer ở môi trường UXM cao hơn thì thực hiện các hoạt động Testing & Impleme…" at bounding box center [1094, 308] width 612 height 58
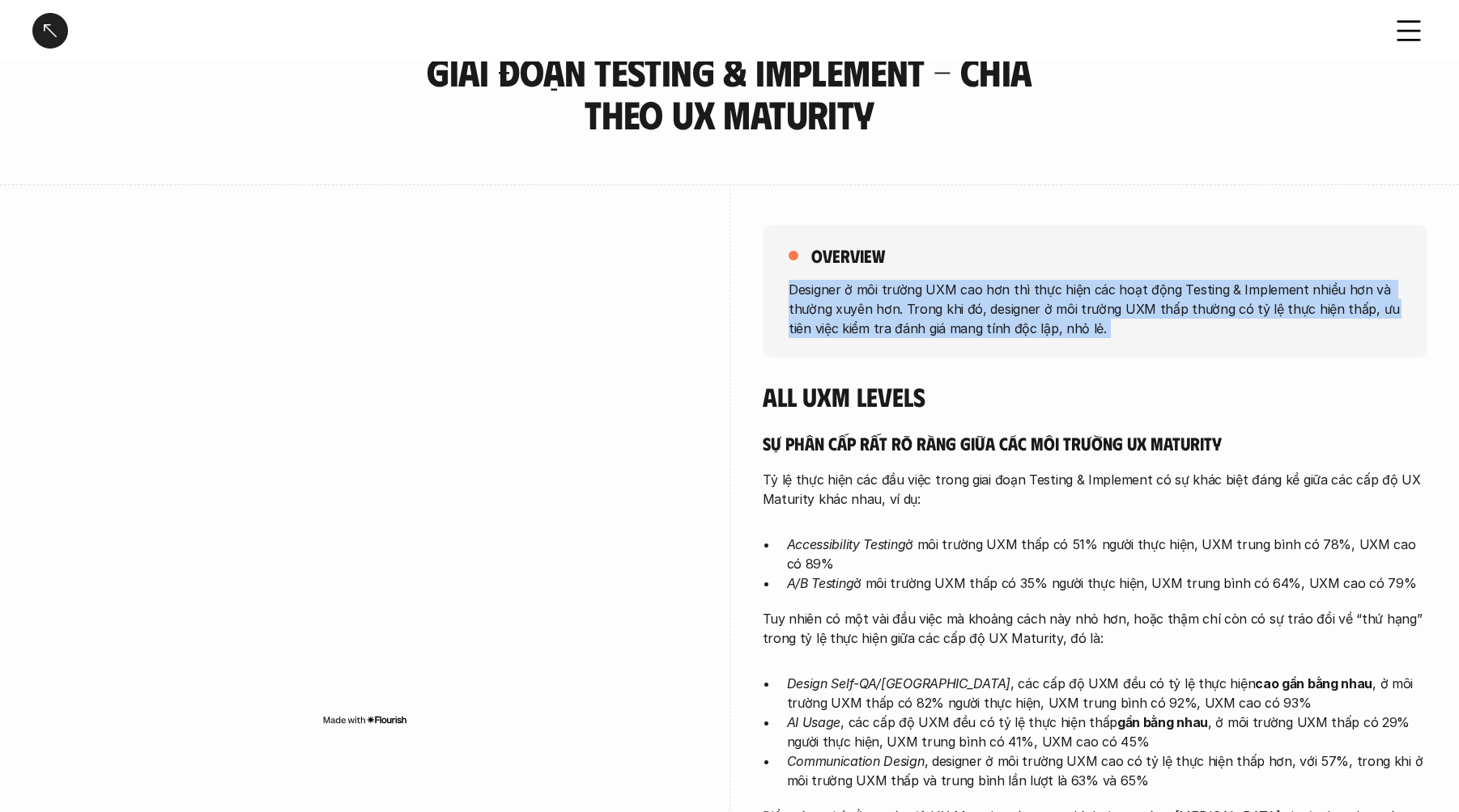
click at [955, 288] on p "Designer ở môi trường UXM cao hơn thì thực hiện các hoạt động Testing & Impleme…" at bounding box center [1094, 308] width 612 height 58
click at [930, 292] on p "Designer ở môi trường UXM cao hơn thì thực hiện các hoạt động Testing & Impleme…" at bounding box center [1094, 308] width 612 height 58
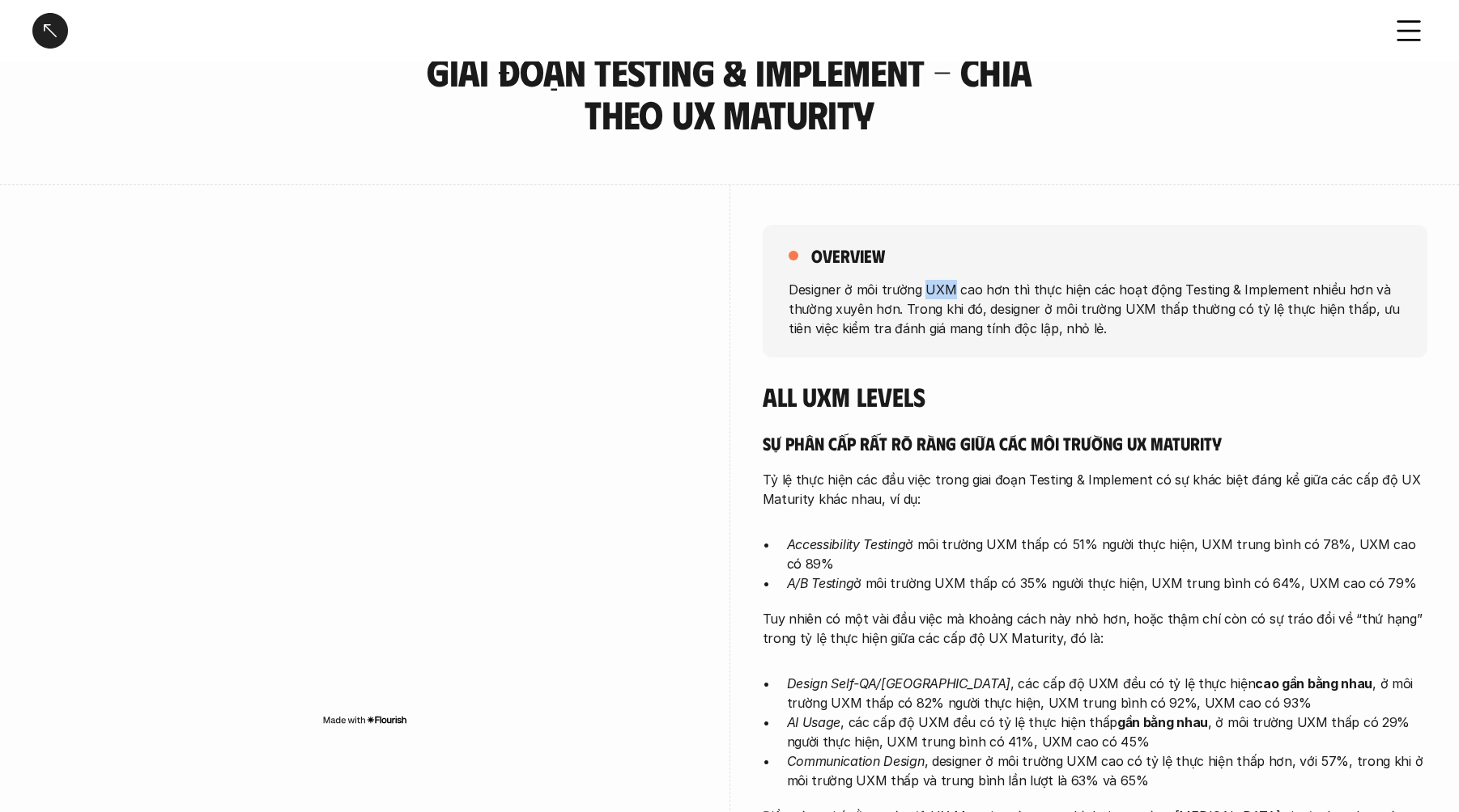
click at [930, 292] on p "Designer ở môi trường UXM cao hơn thì thực hiện các hoạt động Testing & Impleme…" at bounding box center [1094, 308] width 612 height 58
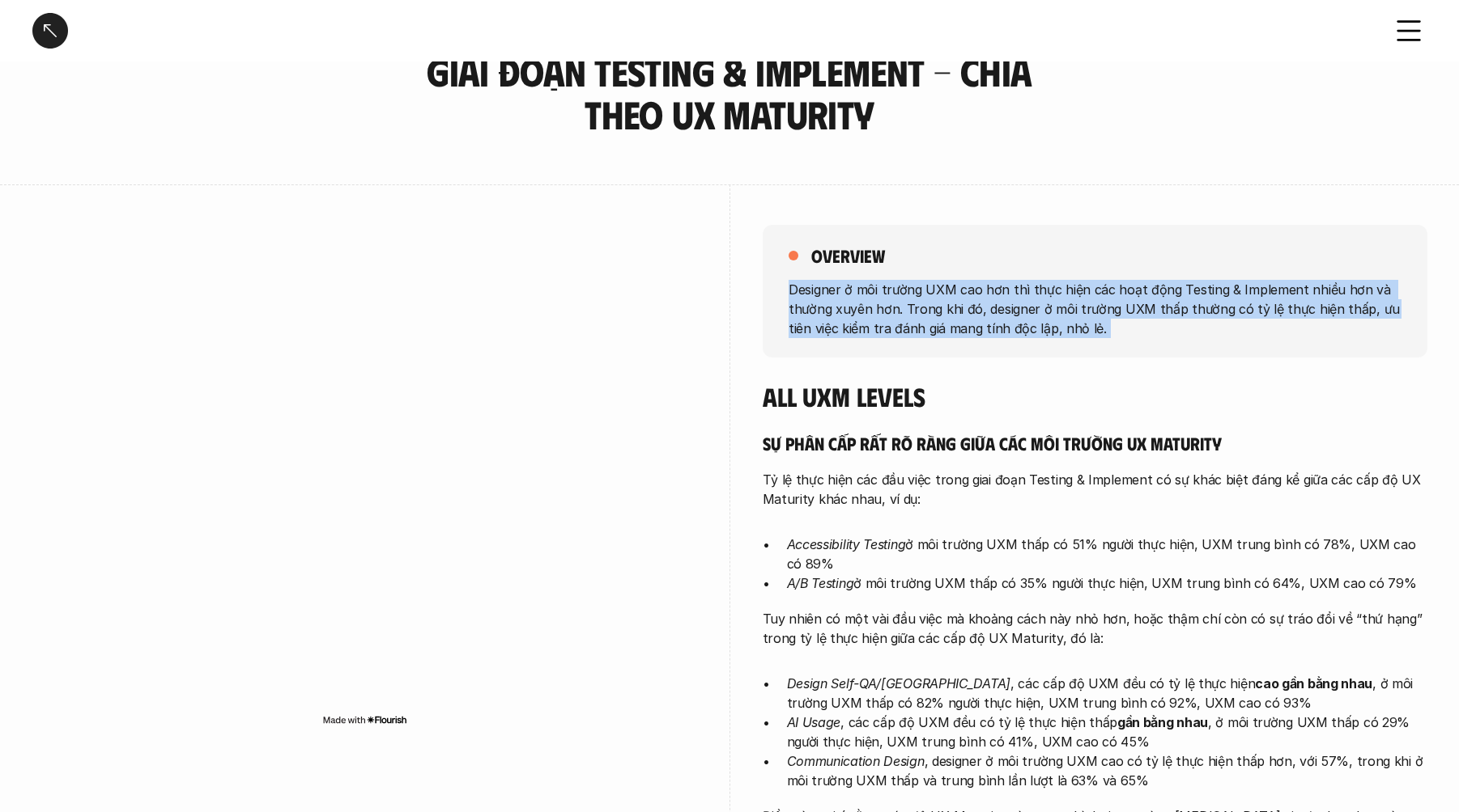
click at [930, 292] on p "Designer ở môi trường UXM cao hơn thì thực hiện các hoạt động Testing & Impleme…" at bounding box center [1094, 308] width 612 height 58
click at [909, 298] on p "Designer ở môi trường UXM cao hơn thì thực hiện các hoạt động Testing & Impleme…" at bounding box center [1094, 308] width 612 height 58
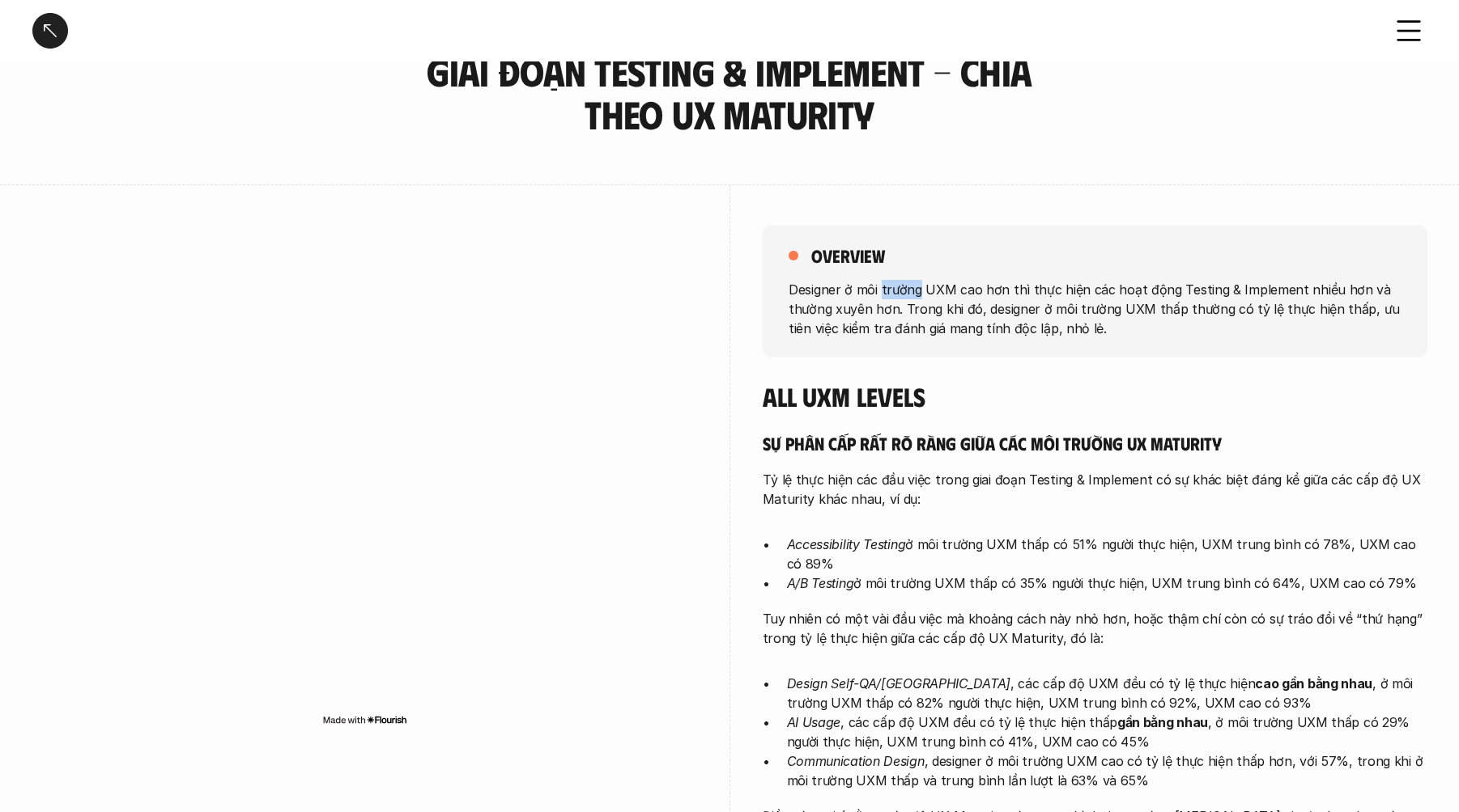
click at [909, 298] on p "Designer ở môi trường UXM cao hơn thì thực hiện các hoạt động Testing & Impleme…" at bounding box center [1094, 308] width 612 height 58
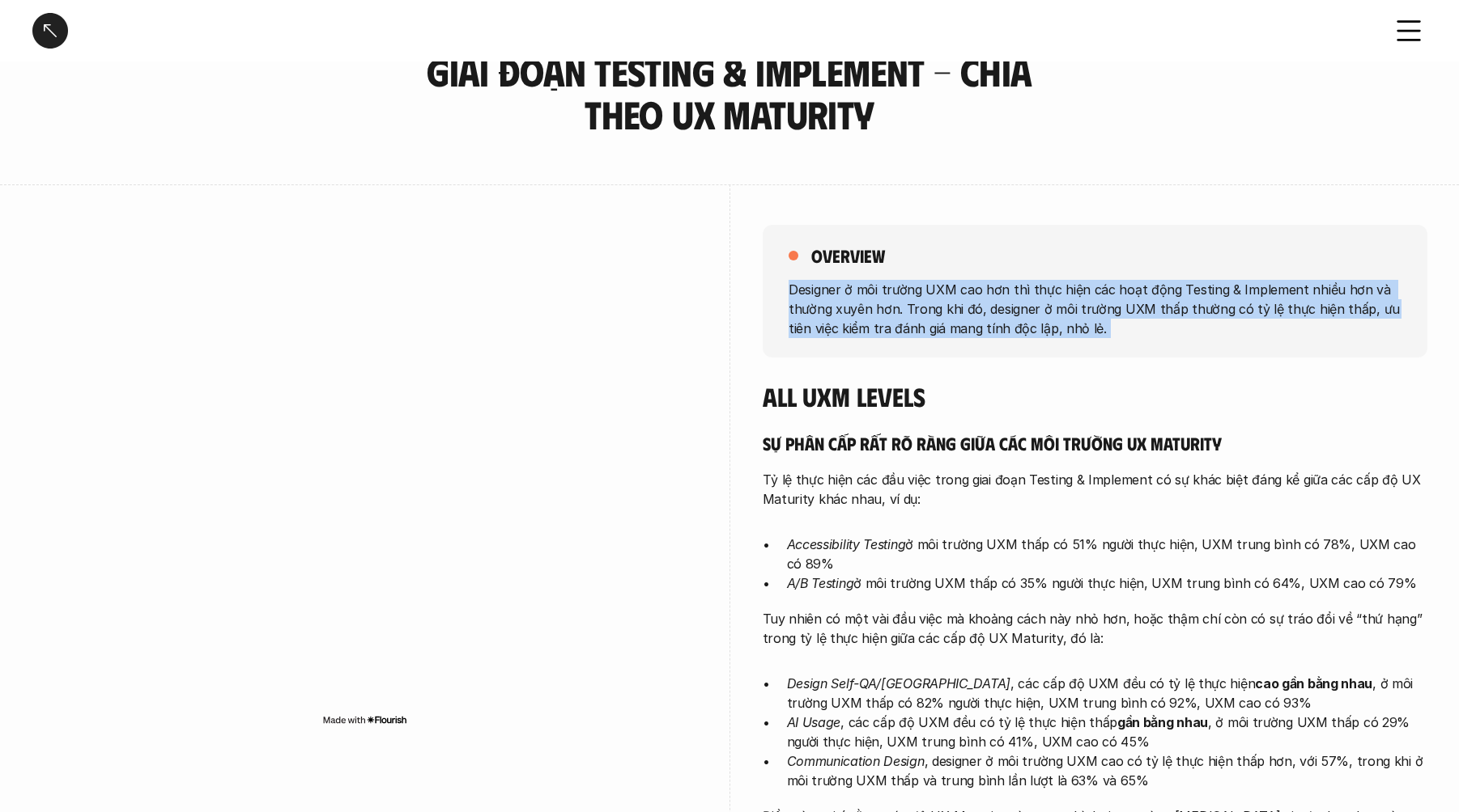
click at [909, 298] on p "Designer ở môi trường UXM cao hơn thì thực hiện các hoạt động Testing & Impleme…" at bounding box center [1094, 308] width 612 height 58
click at [893, 308] on p "Designer ở môi trường UXM cao hơn thì thực hiện các hoạt động Testing & Impleme…" at bounding box center [1094, 308] width 612 height 58
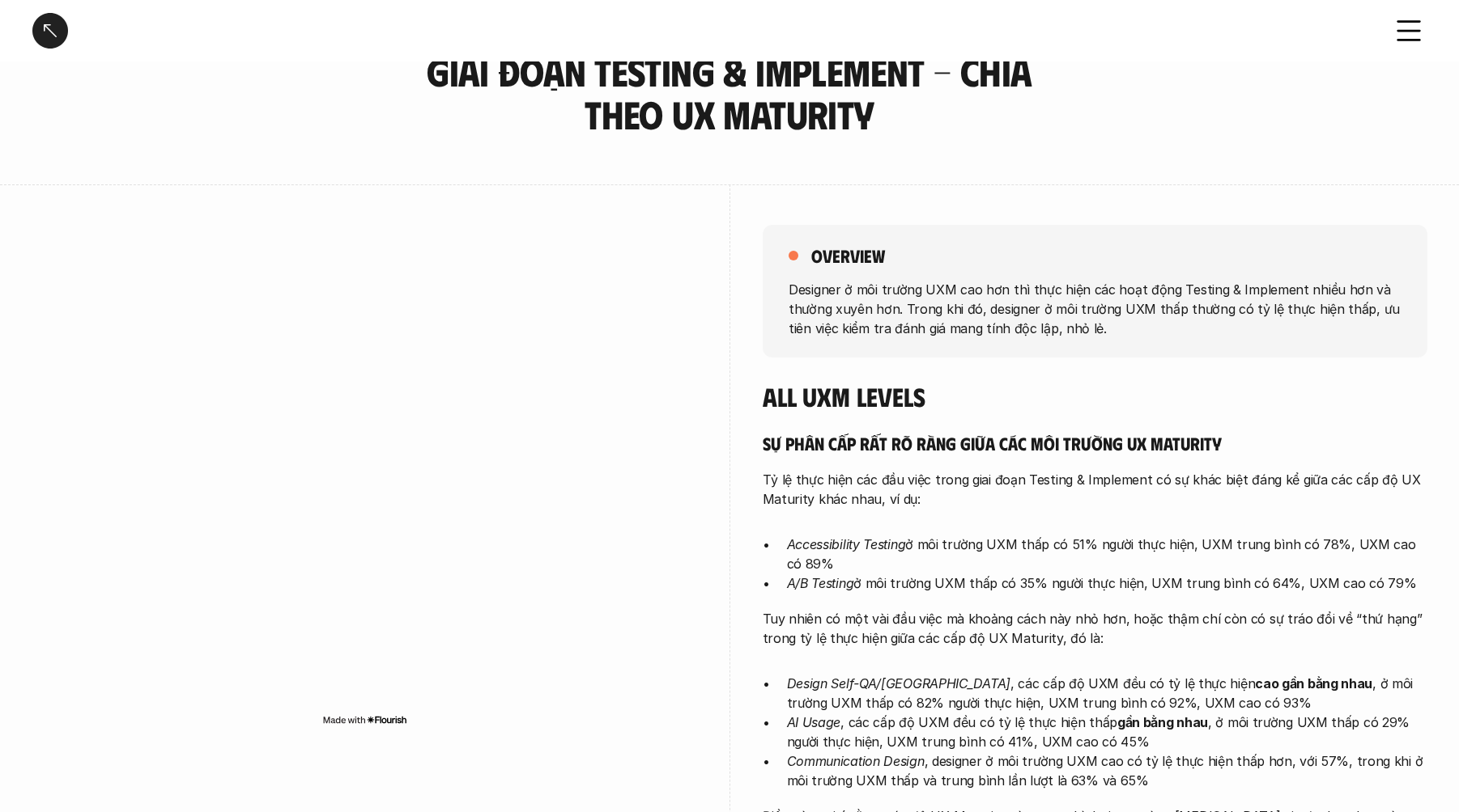
click at [896, 439] on h5 "Sự phân cấp rất rõ ràng giữa các môi trường UX Maturity" at bounding box center [1095, 444] width 665 height 23
click at [857, 481] on p "Tỷ lệ thực hiện các đầu việc trong giai đoạn Testing & Implement có sự khác biệ…" at bounding box center [1095, 489] width 665 height 38
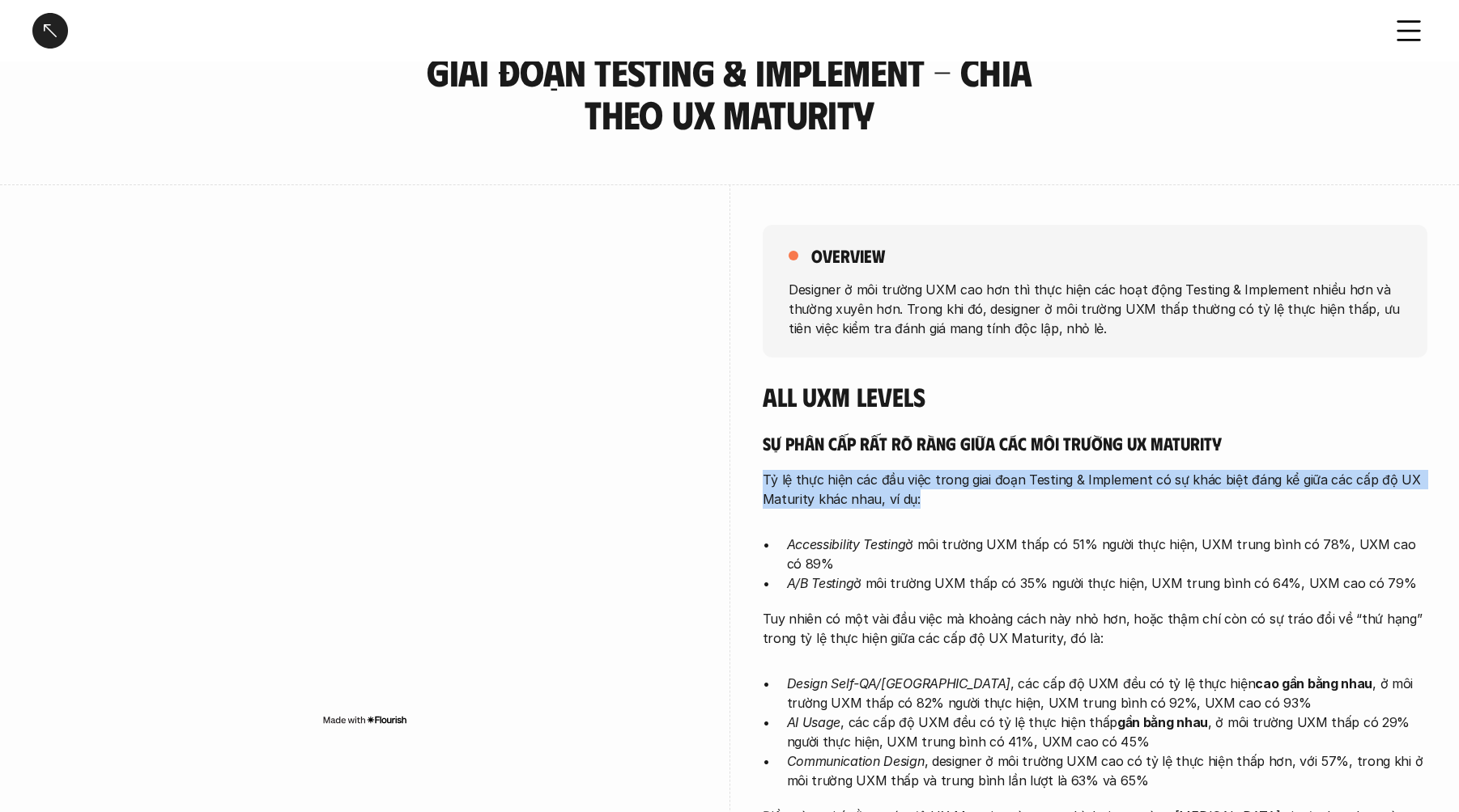
click at [857, 481] on p "Tỷ lệ thực hiện các đầu việc trong giai đoạn Testing & Implement có sự khác biệ…" at bounding box center [1095, 489] width 665 height 38
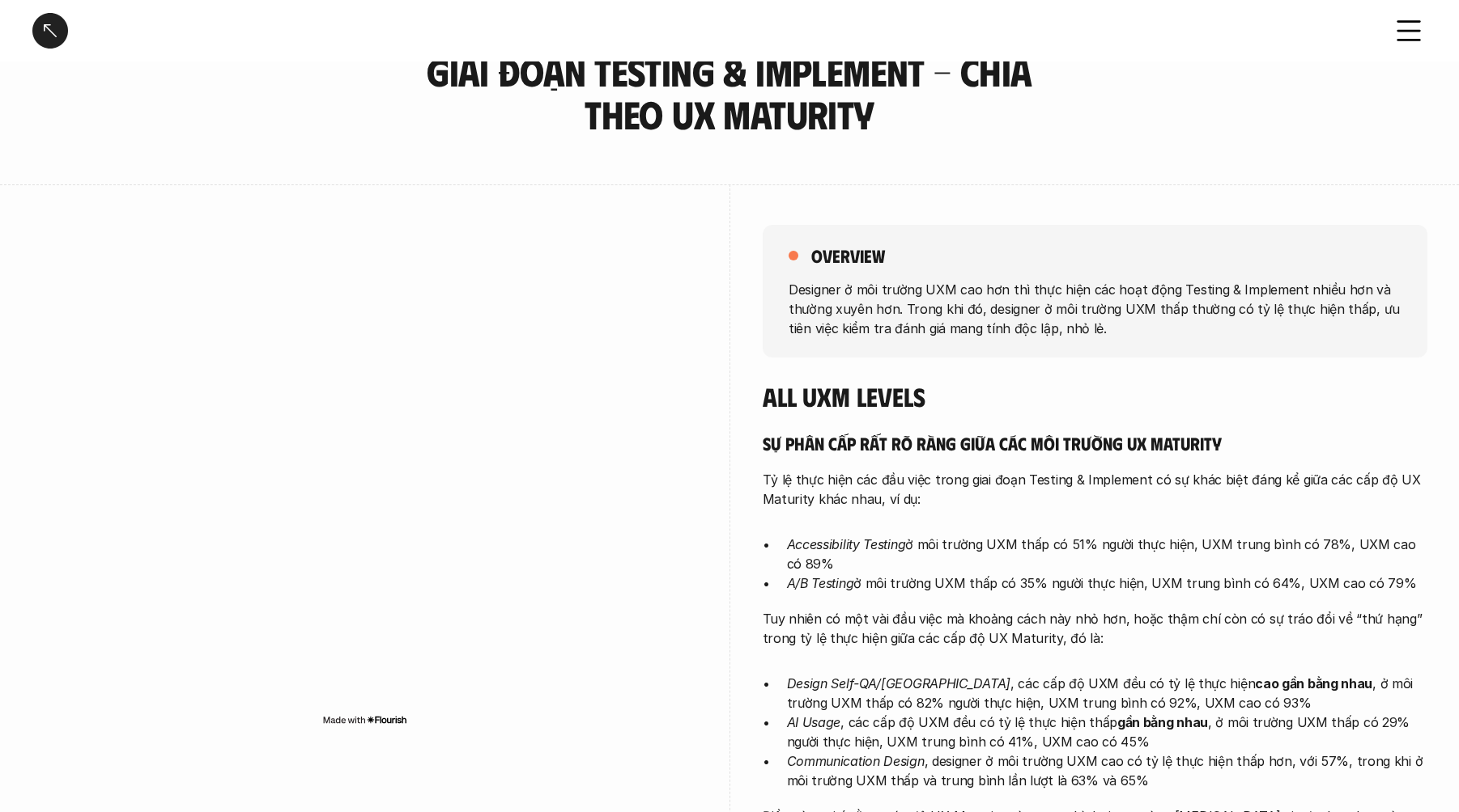
click at [850, 483] on p "Tỷ lệ thực hiện các đầu việc trong giai đoạn Testing & Implement có sự khác biệ…" at bounding box center [1095, 489] width 665 height 38
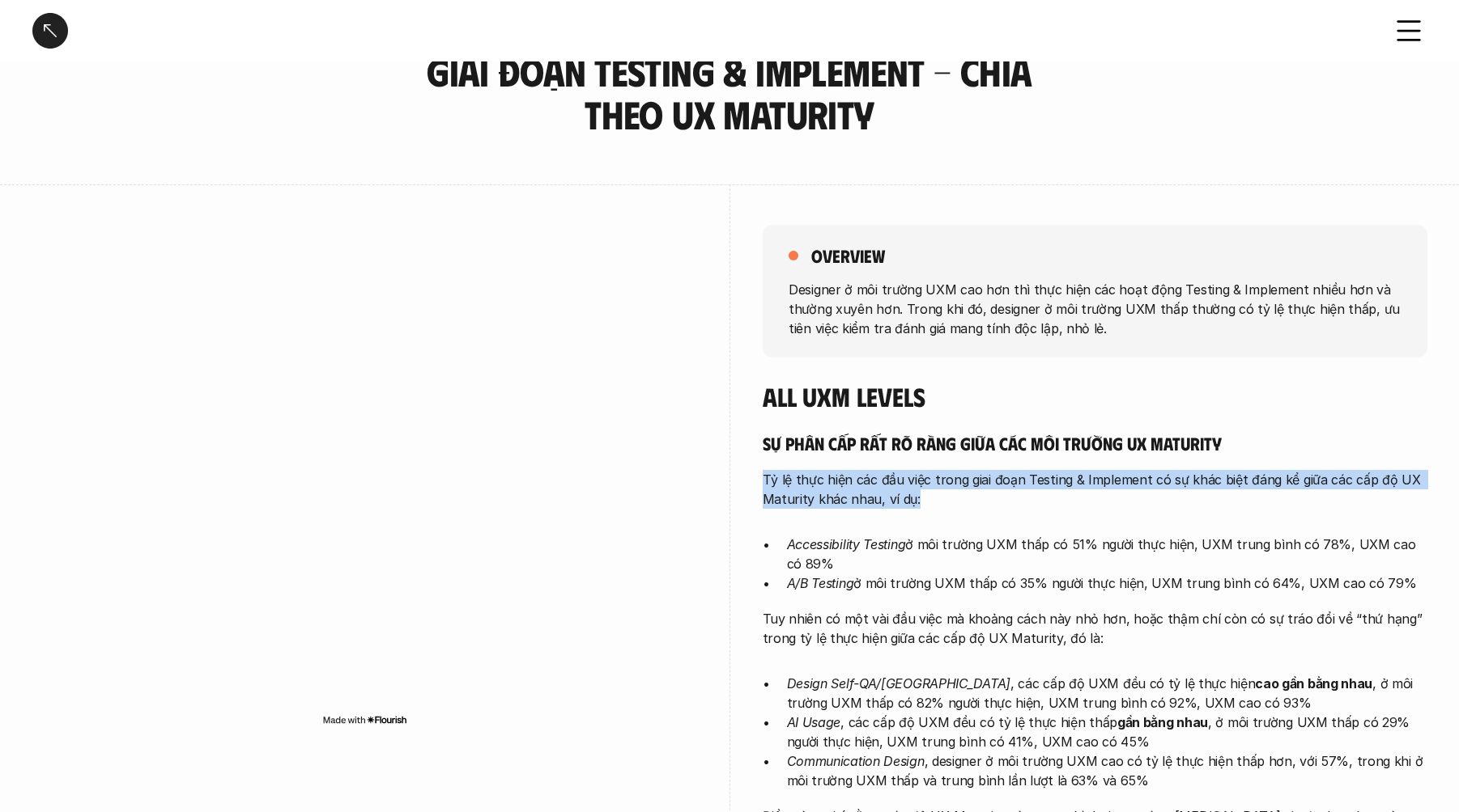
click at [850, 483] on p "Tỷ lệ thực hiện các đầu việc trong giai đoạn Testing & Implement có sự khác biệ…" at bounding box center [1095, 489] width 665 height 38
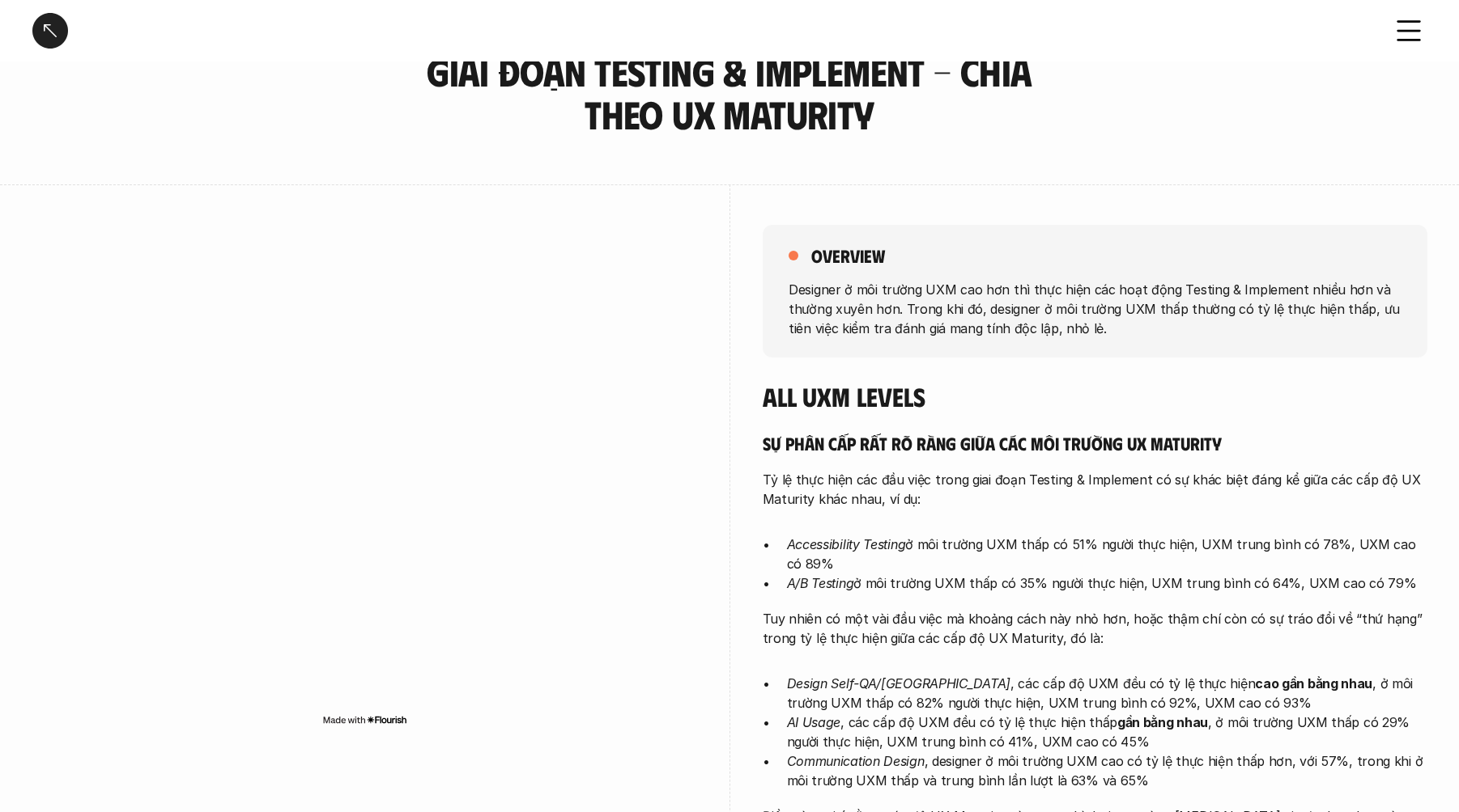
click at [827, 546] on em "Accessibility Testing" at bounding box center [847, 544] width 119 height 17
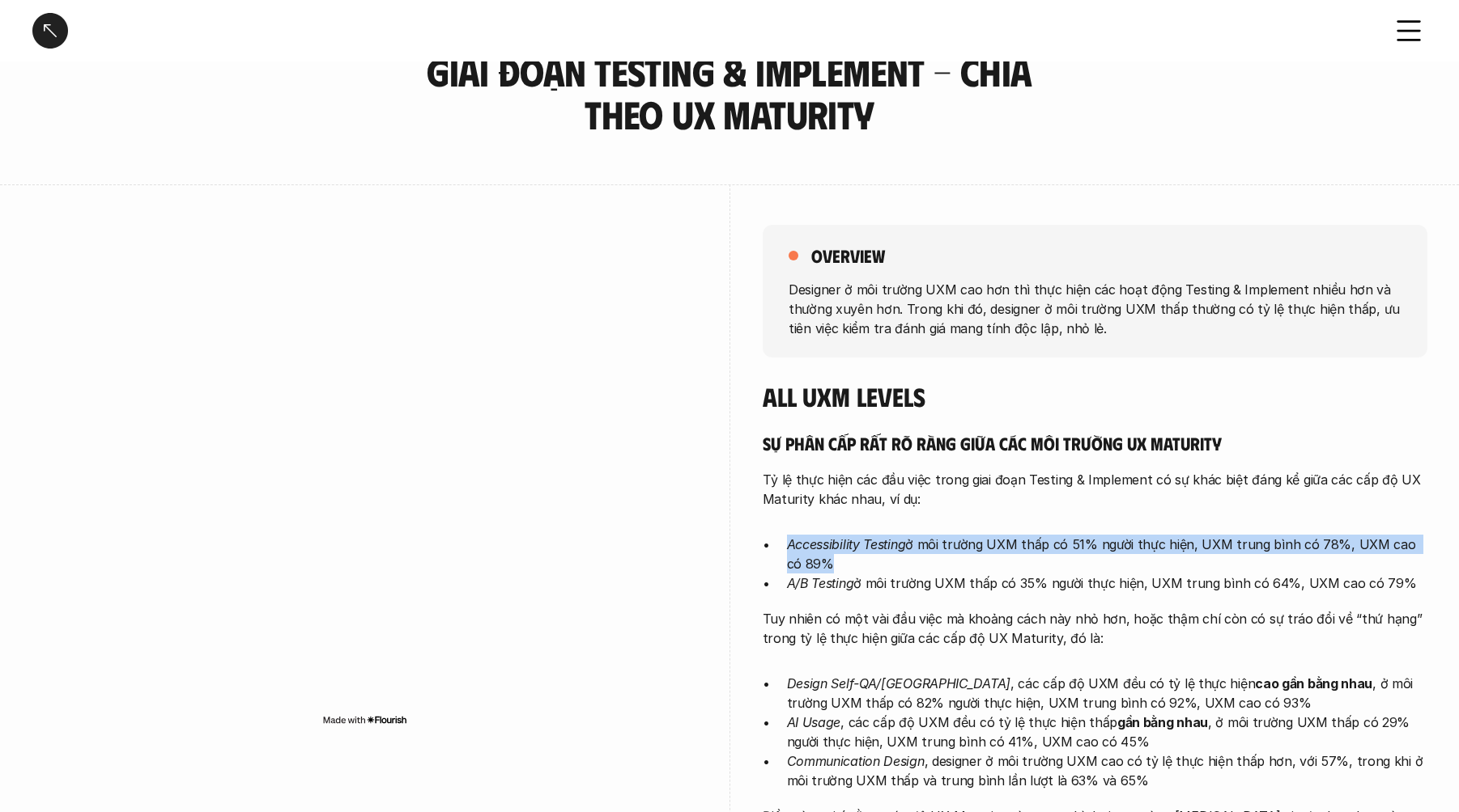
click at [827, 546] on em "Accessibility Testing" at bounding box center [847, 544] width 119 height 17
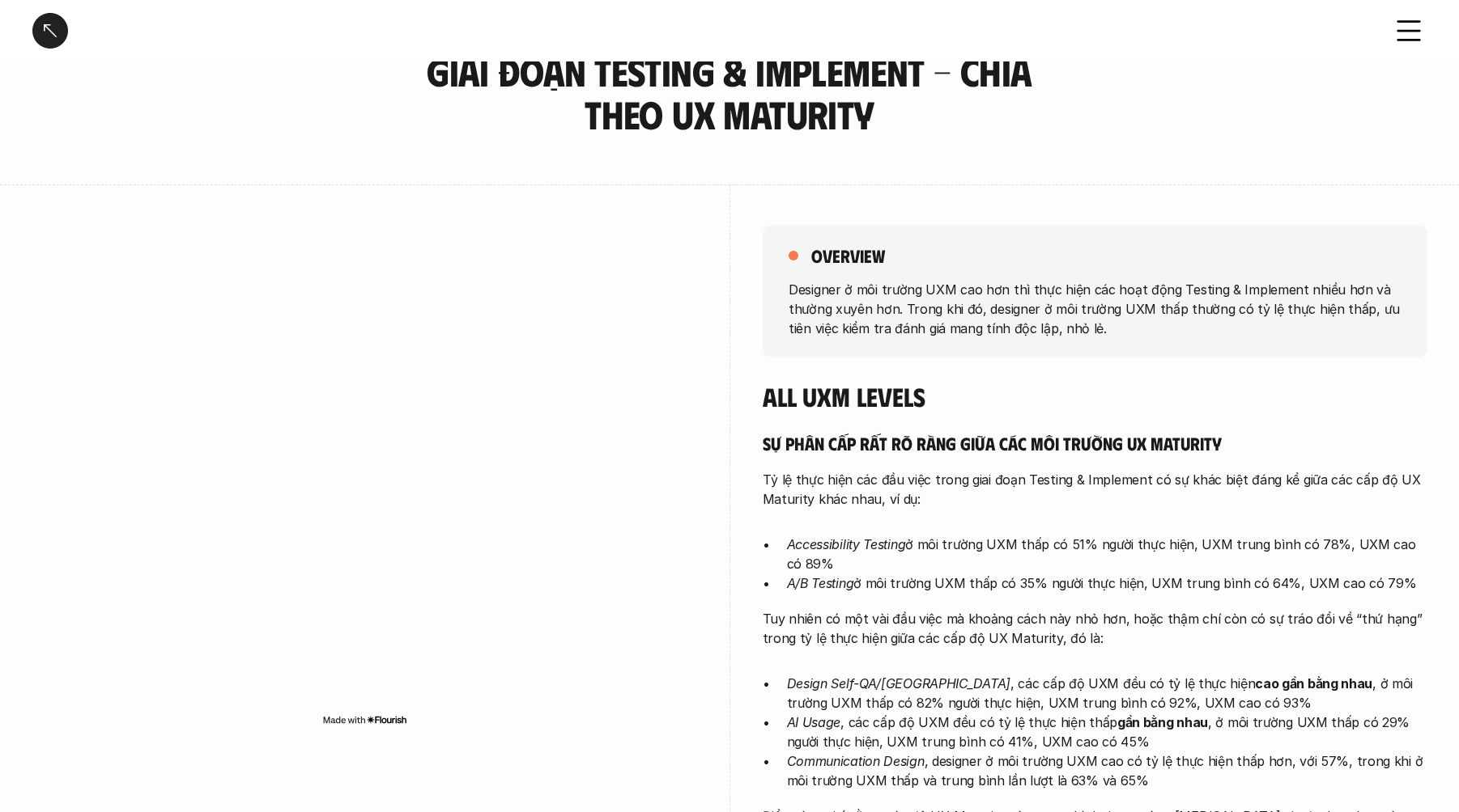
click at [817, 581] on em "A/B Testing" at bounding box center [820, 583] width 67 height 17
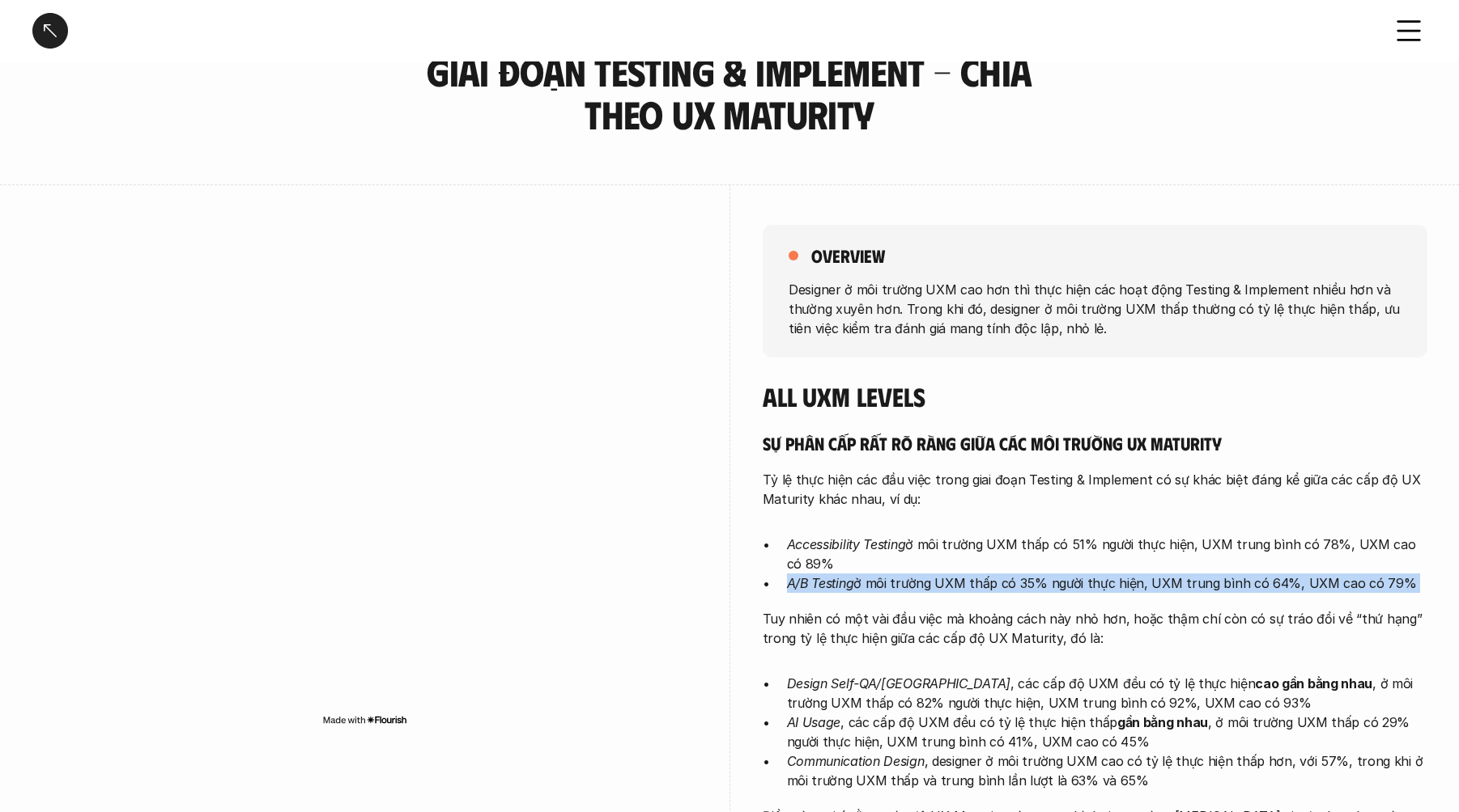
click at [817, 581] on em "A/B Testing" at bounding box center [820, 583] width 67 height 17
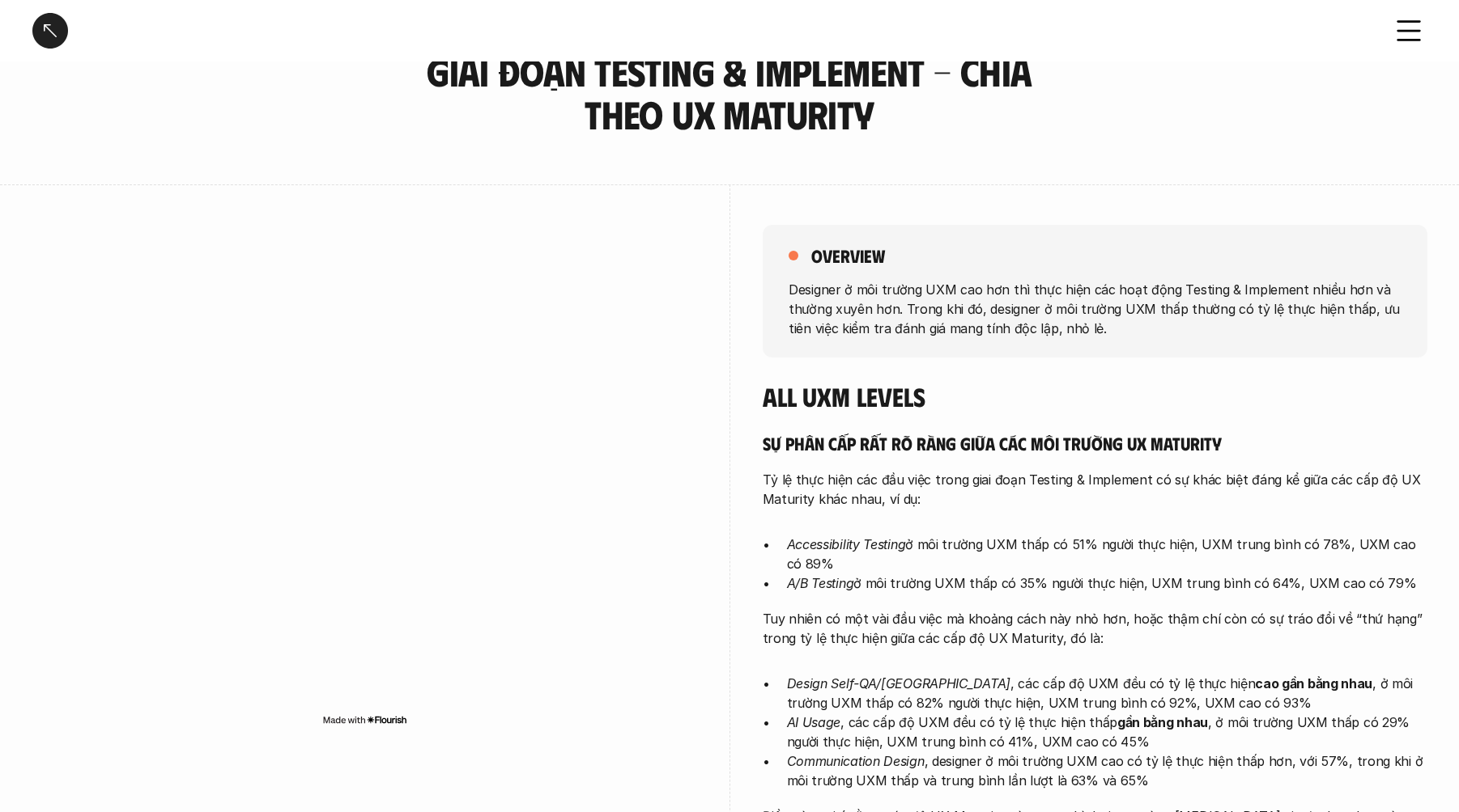
click at [803, 553] on p "Accessibility Testing ở môi trường UXM thấp có 51% người thực hiện, UXM trung b…" at bounding box center [1107, 554] width 640 height 38
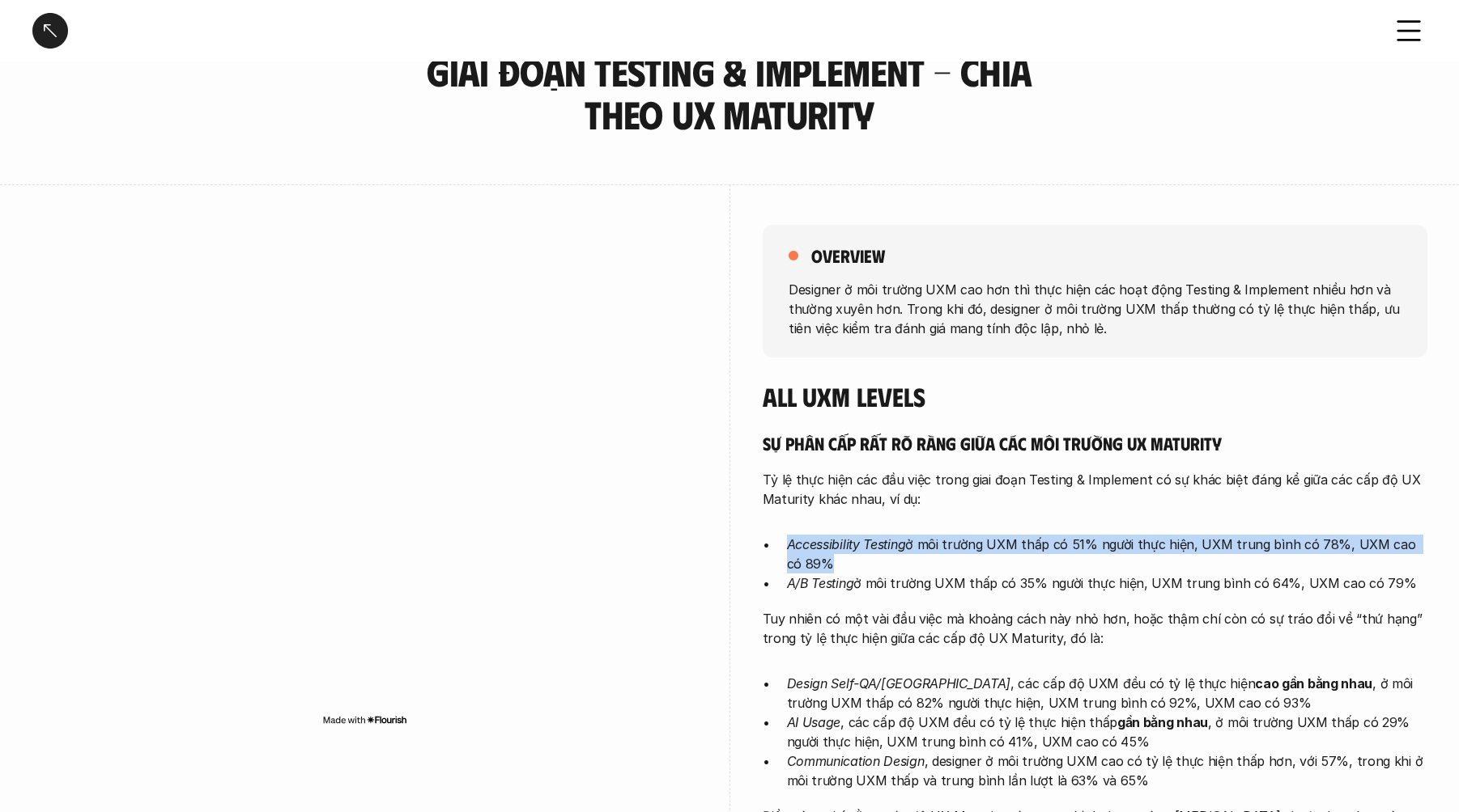
click at [803, 553] on p "Accessibility Testing ở môi trường UXM thấp có 51% người thực hiện, UXM trung b…" at bounding box center [1107, 554] width 640 height 38
click at [801, 547] on em "Accessibility Testing" at bounding box center [847, 544] width 119 height 17
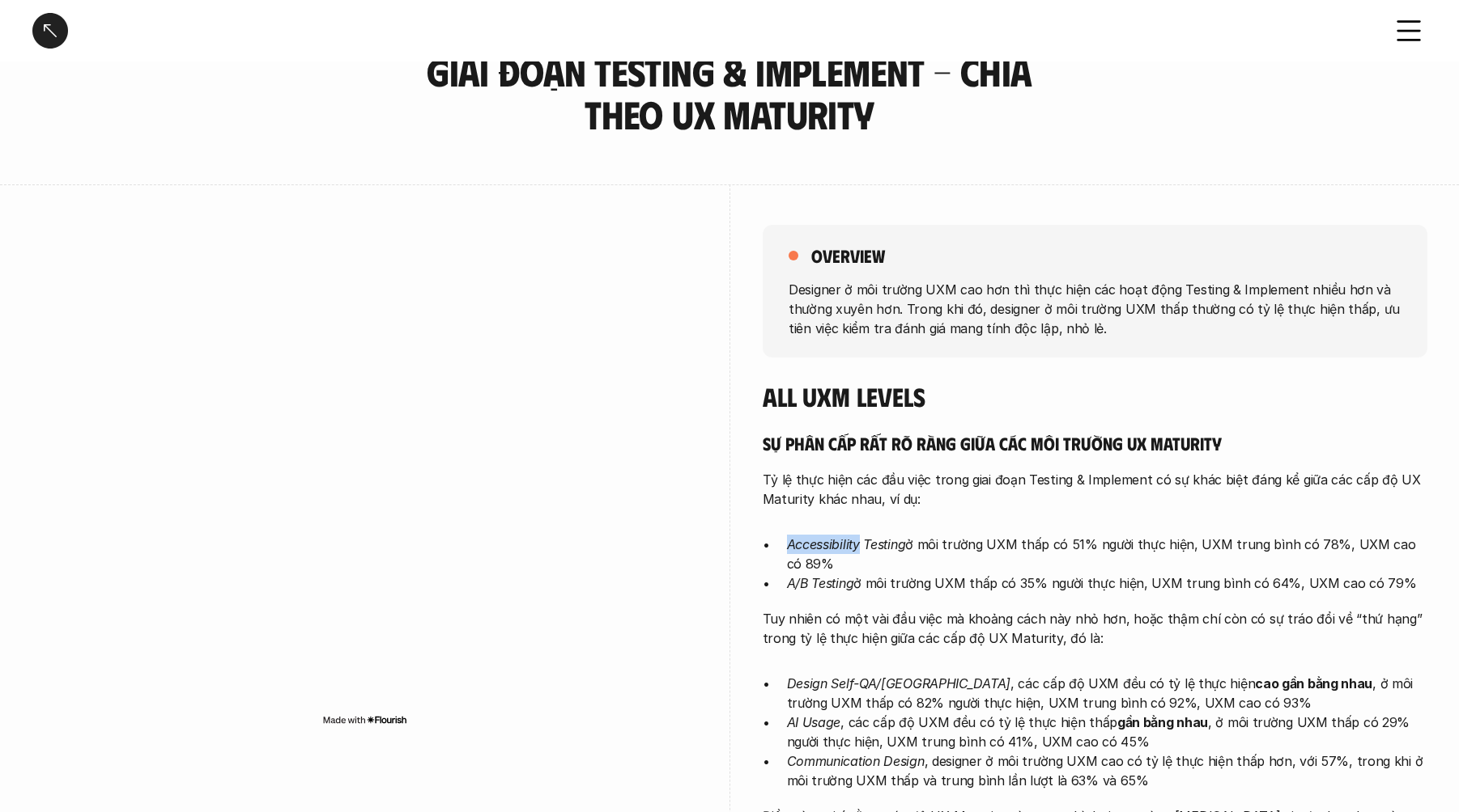
click at [801, 547] on em "Accessibility Testing" at bounding box center [847, 544] width 119 height 17
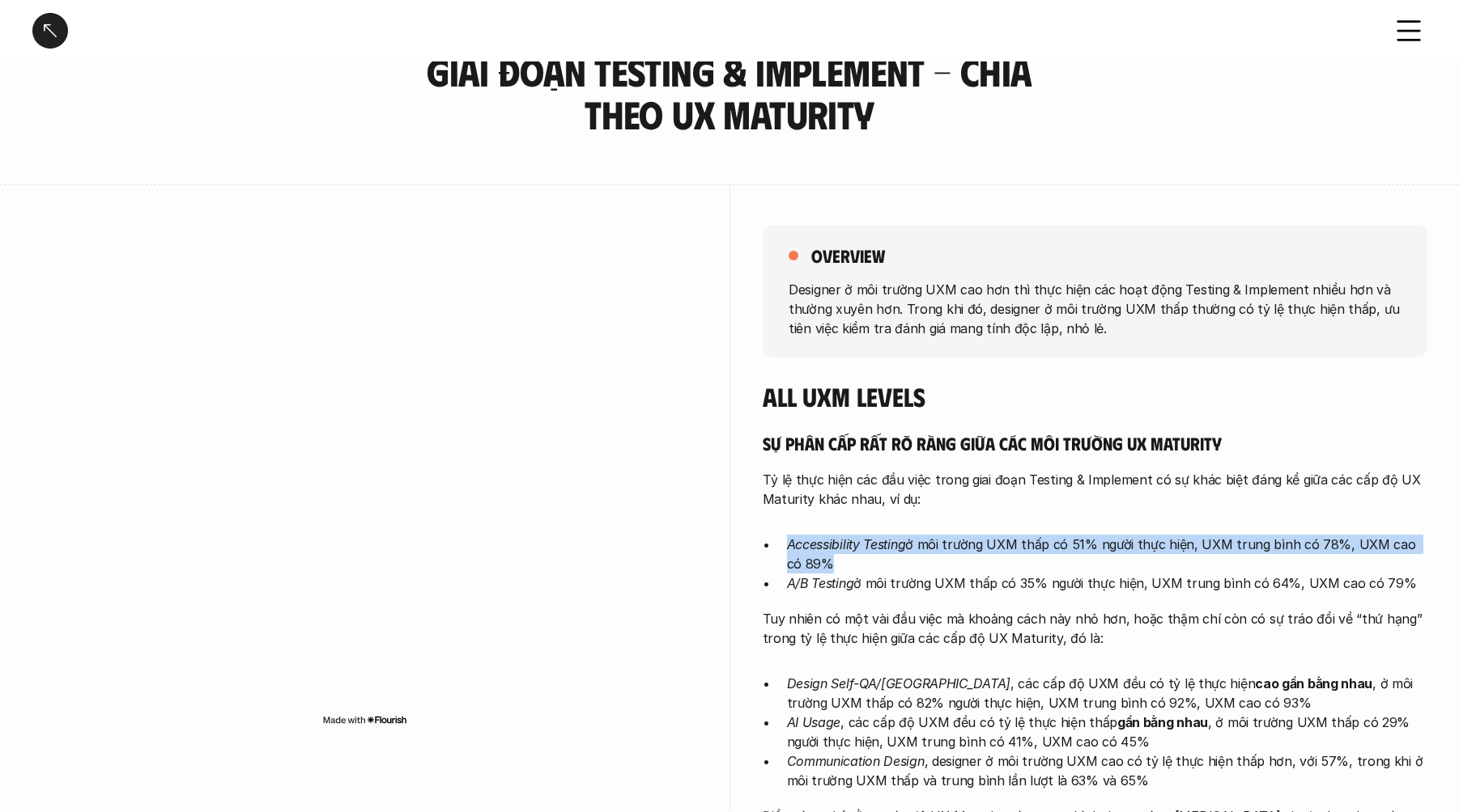
click at [801, 547] on em "Accessibility Testing" at bounding box center [847, 544] width 119 height 17
click at [806, 547] on em "Accessibility Testing" at bounding box center [847, 544] width 119 height 17
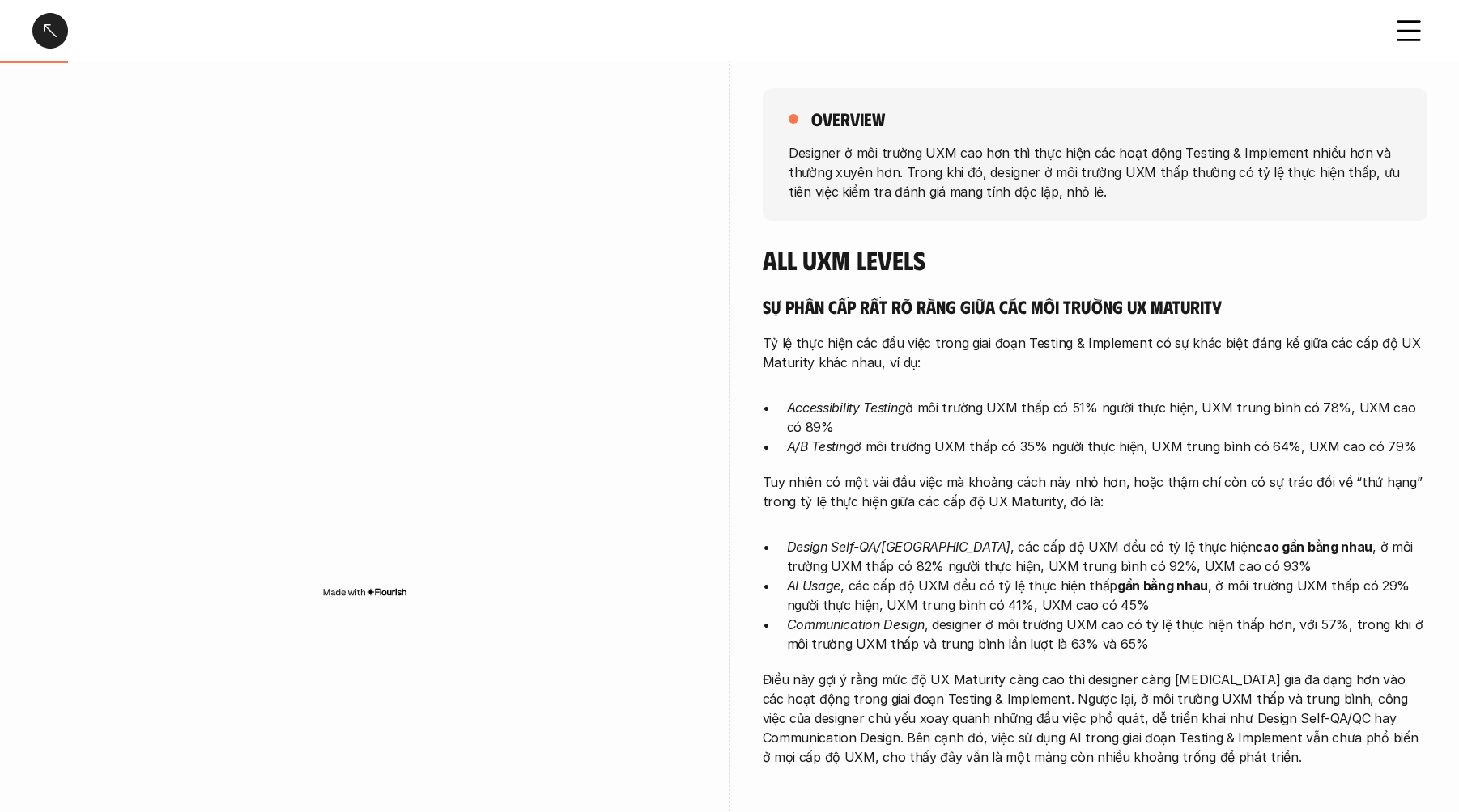
scroll to position [256, 0]
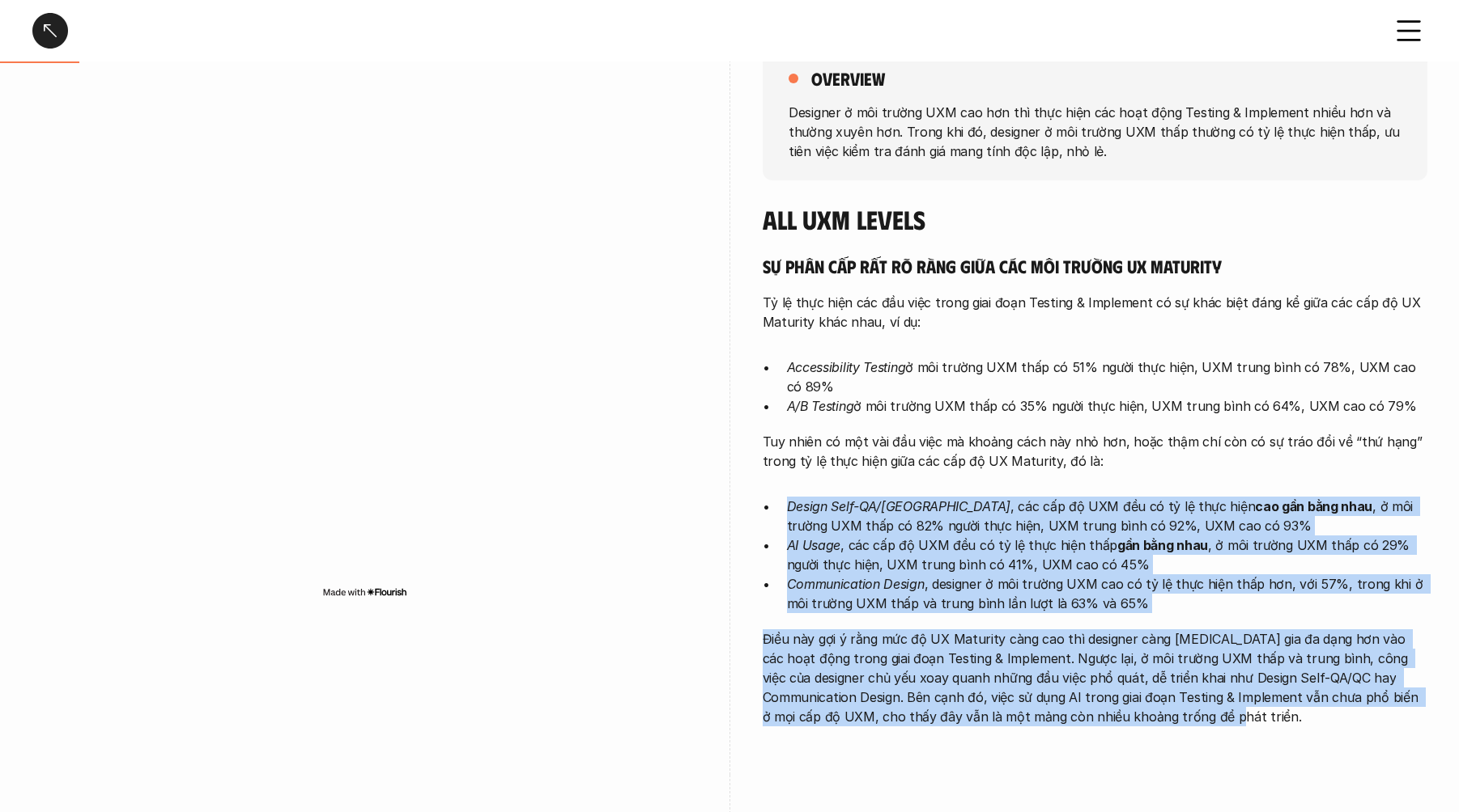
drag, startPoint x: 788, startPoint y: 511, endPoint x: 1322, endPoint y: 730, distance: 577.2
click at [1322, 730] on div "overview Designer ở môi trường UXM cao hơn thì thực hiện các hoạt động Testing …" at bounding box center [1095, 390] width 665 height 767
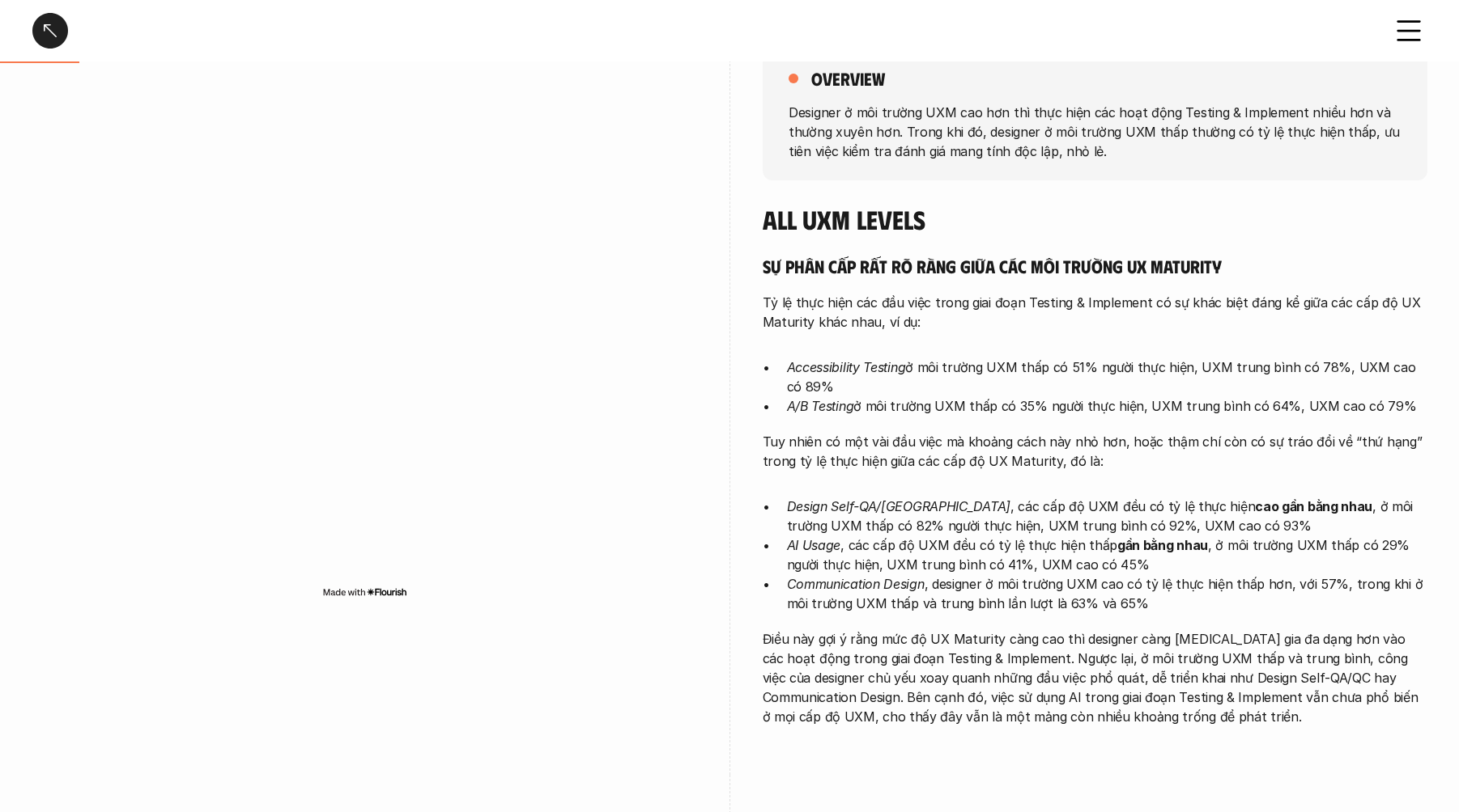
click at [1185, 665] on p "Điều này gợi ý rằng mức độ UX Maturity càng cao thì designer càng [MEDICAL_DATA…" at bounding box center [1095, 678] width 665 height 97
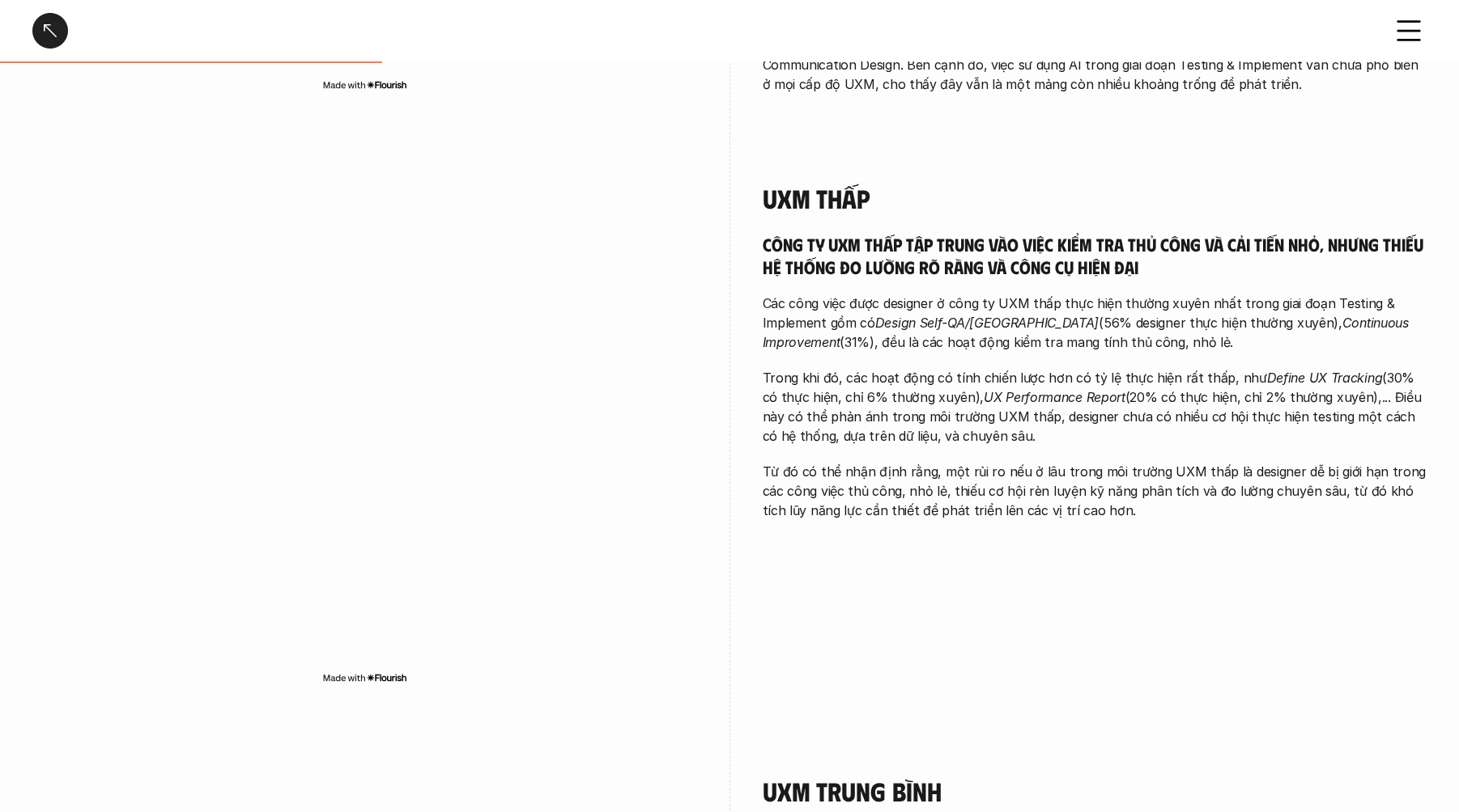
scroll to position [864, 0]
